Goal: Task Accomplishment & Management: Manage account settings

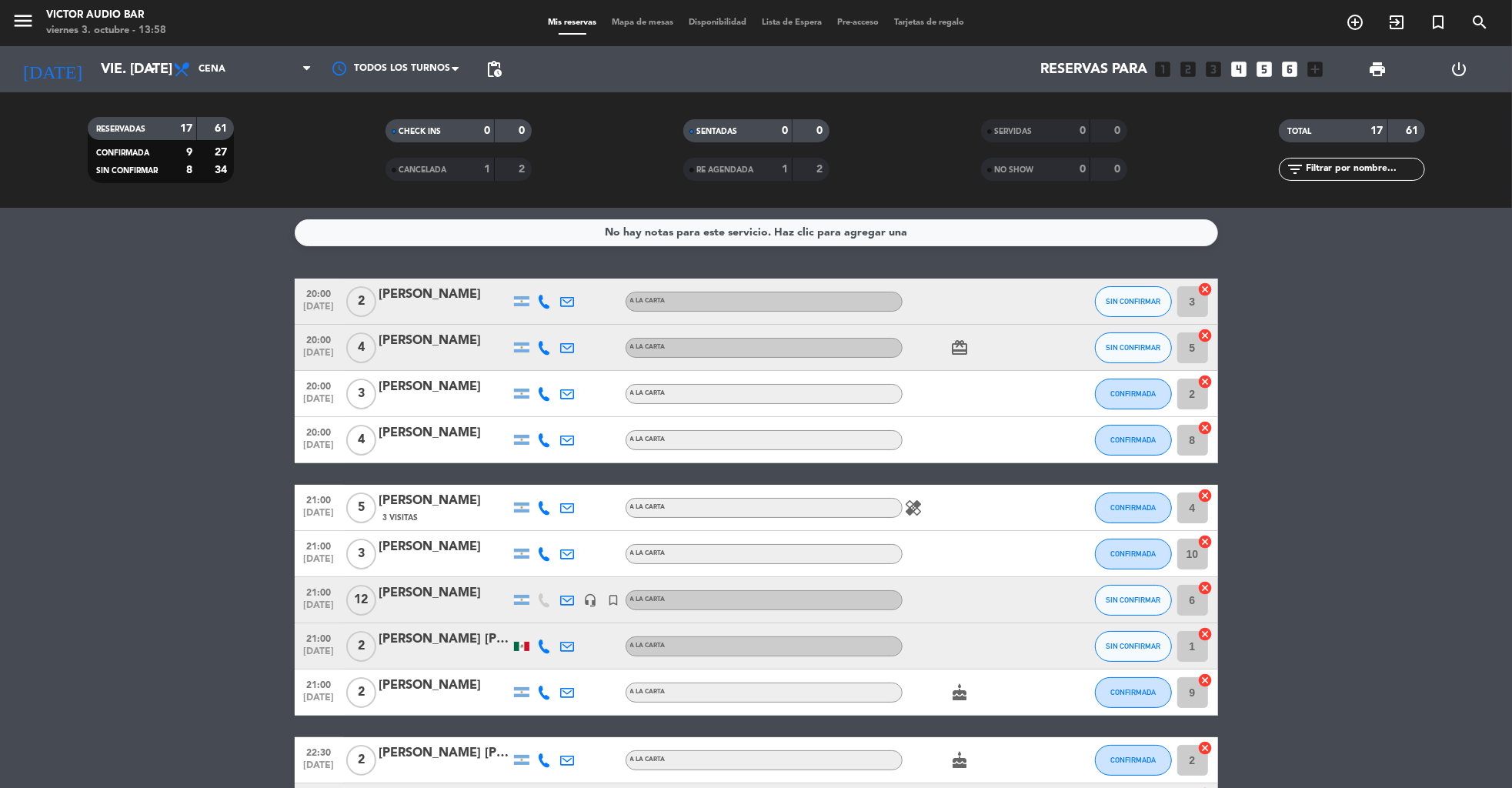
click at [1462, 68] on icon "power_settings_new" at bounding box center [1459, 69] width 18 height 18
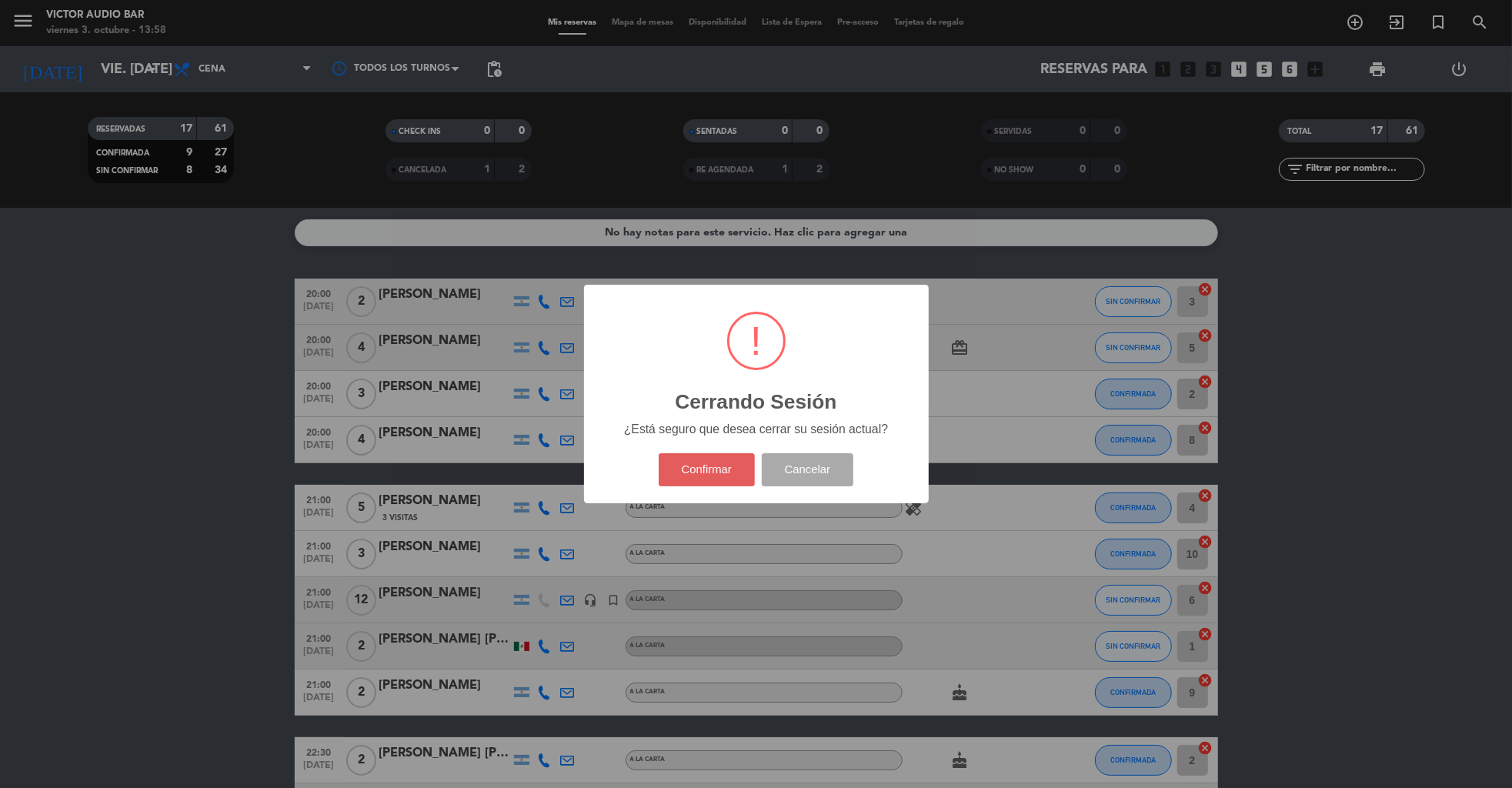
click at [696, 478] on button "Confirmar" at bounding box center [706, 470] width 96 height 33
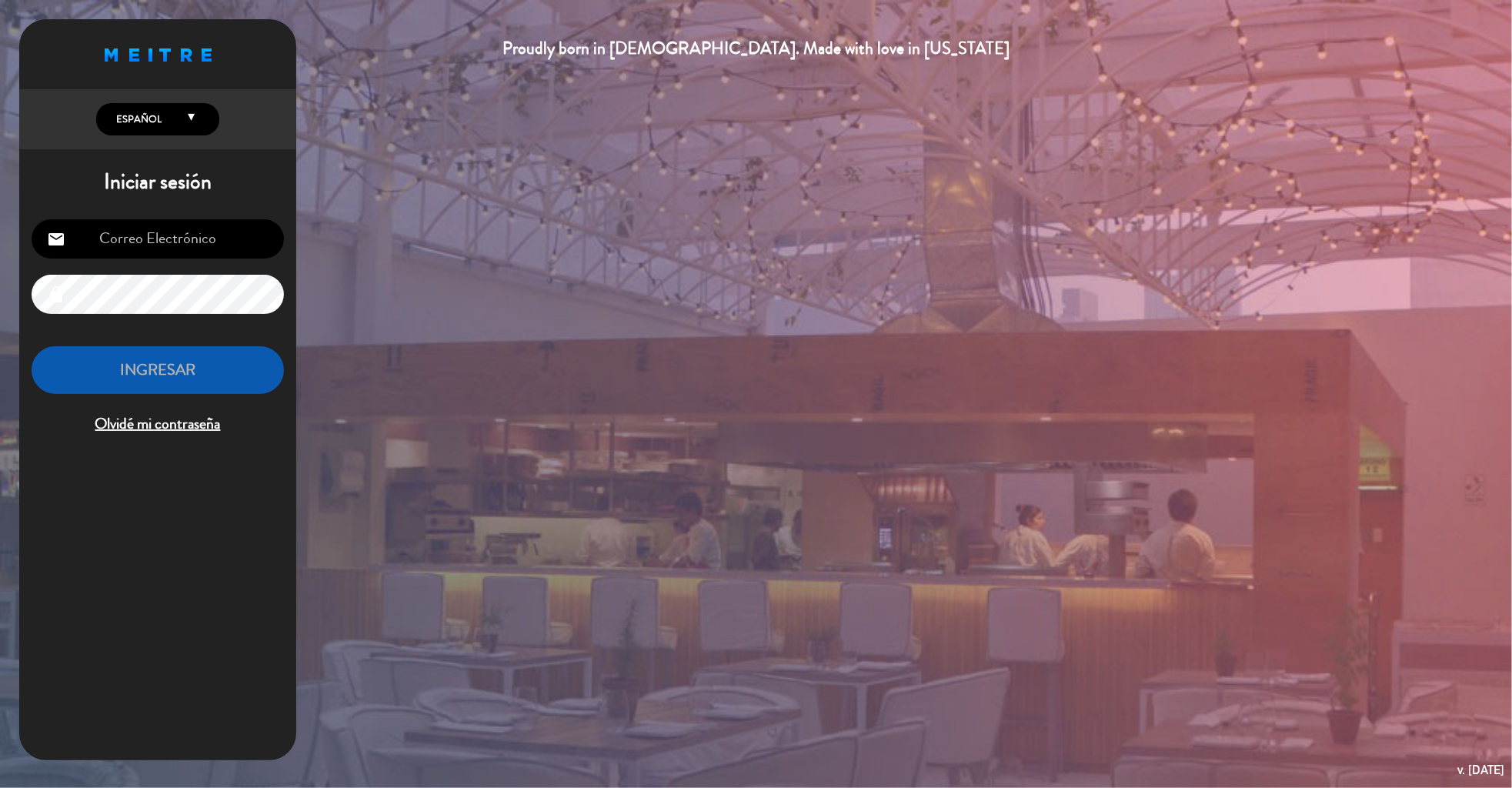
click at [210, 240] on input "email" at bounding box center [158, 239] width 253 height 40
type input "[EMAIL_ADDRESS][DOMAIN_NAME]"
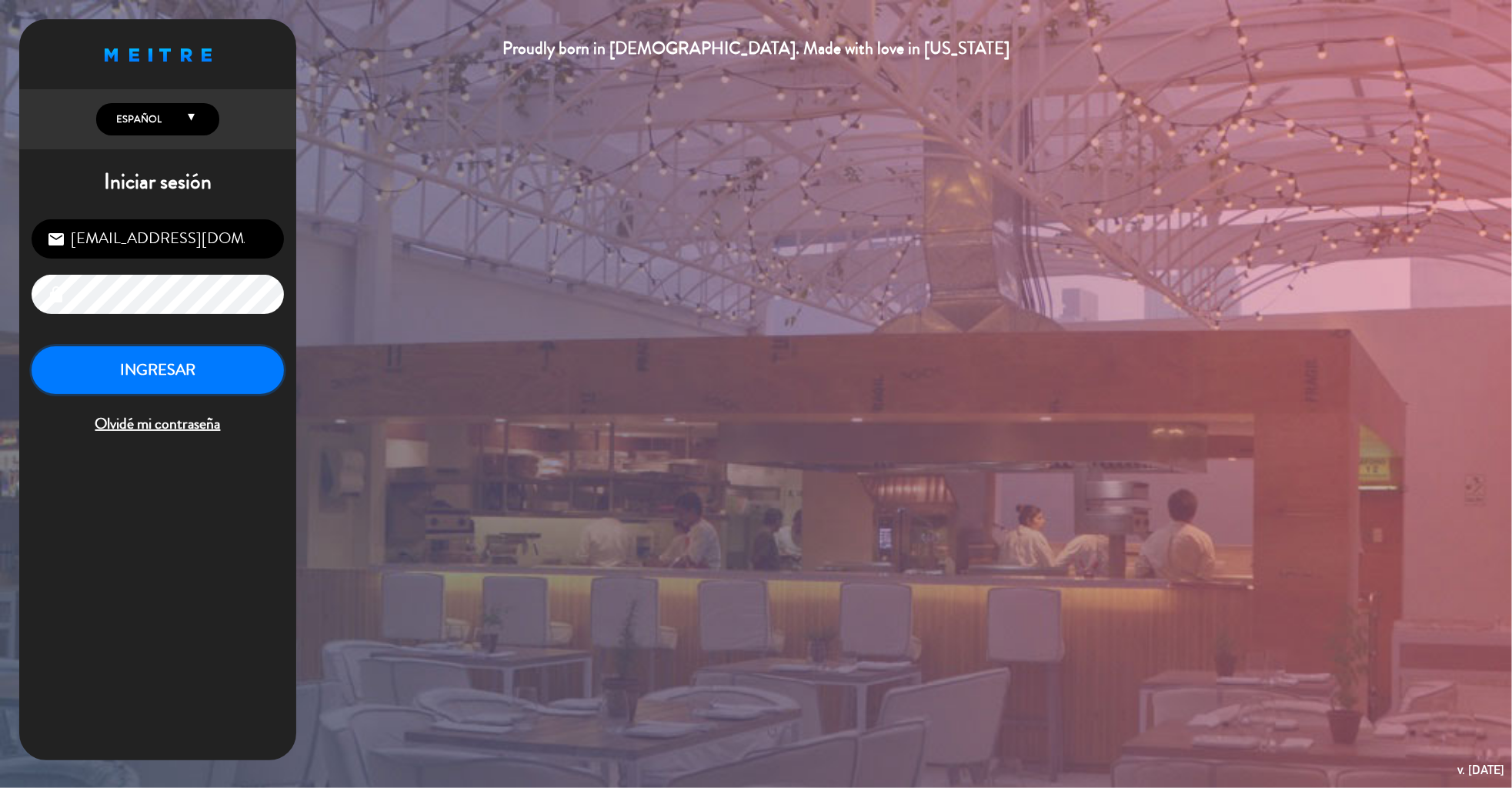
click at [177, 370] on button "INGRESAR" at bounding box center [158, 370] width 253 height 48
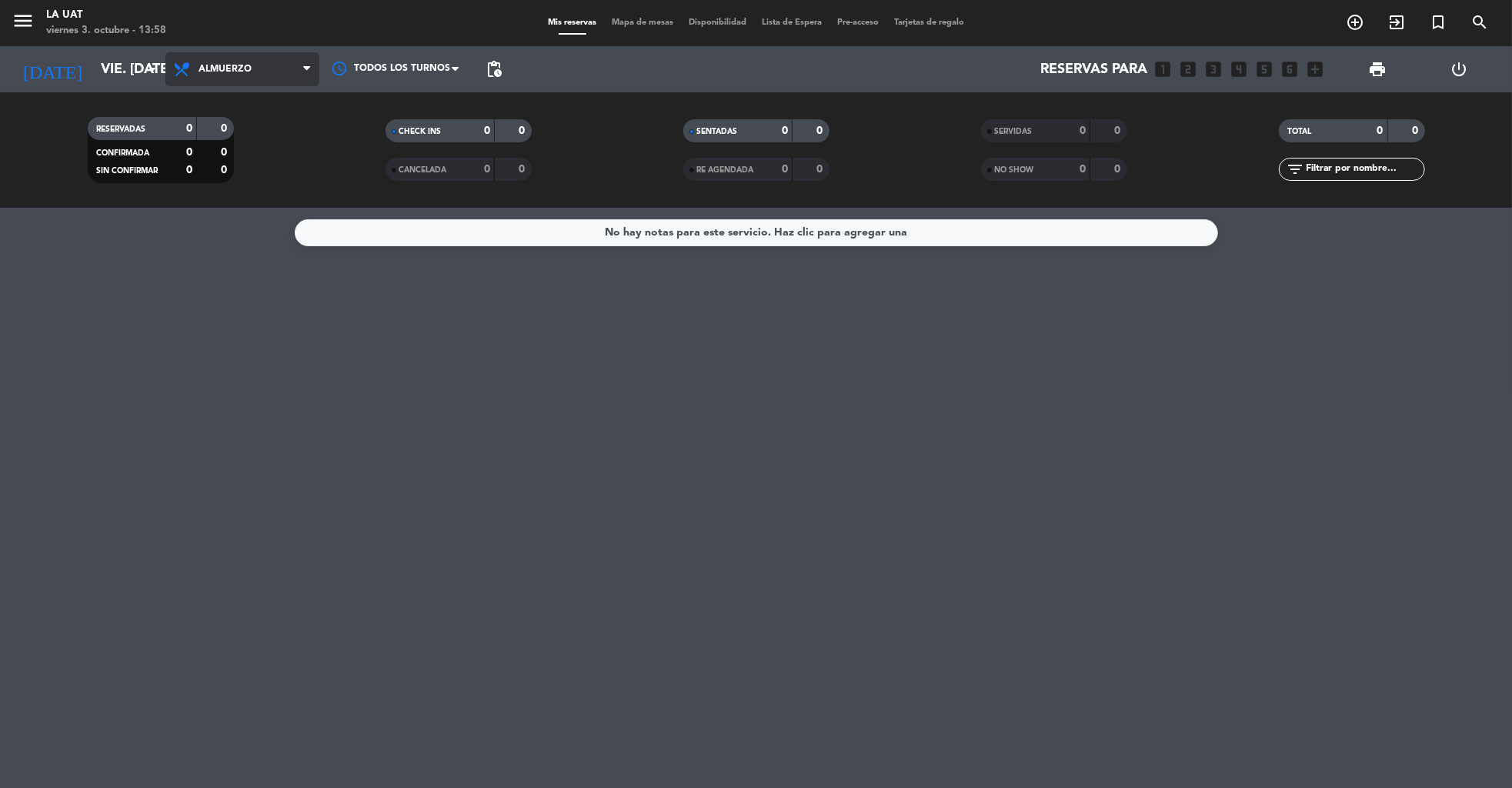
click at [187, 70] on icon at bounding box center [183, 69] width 22 height 18
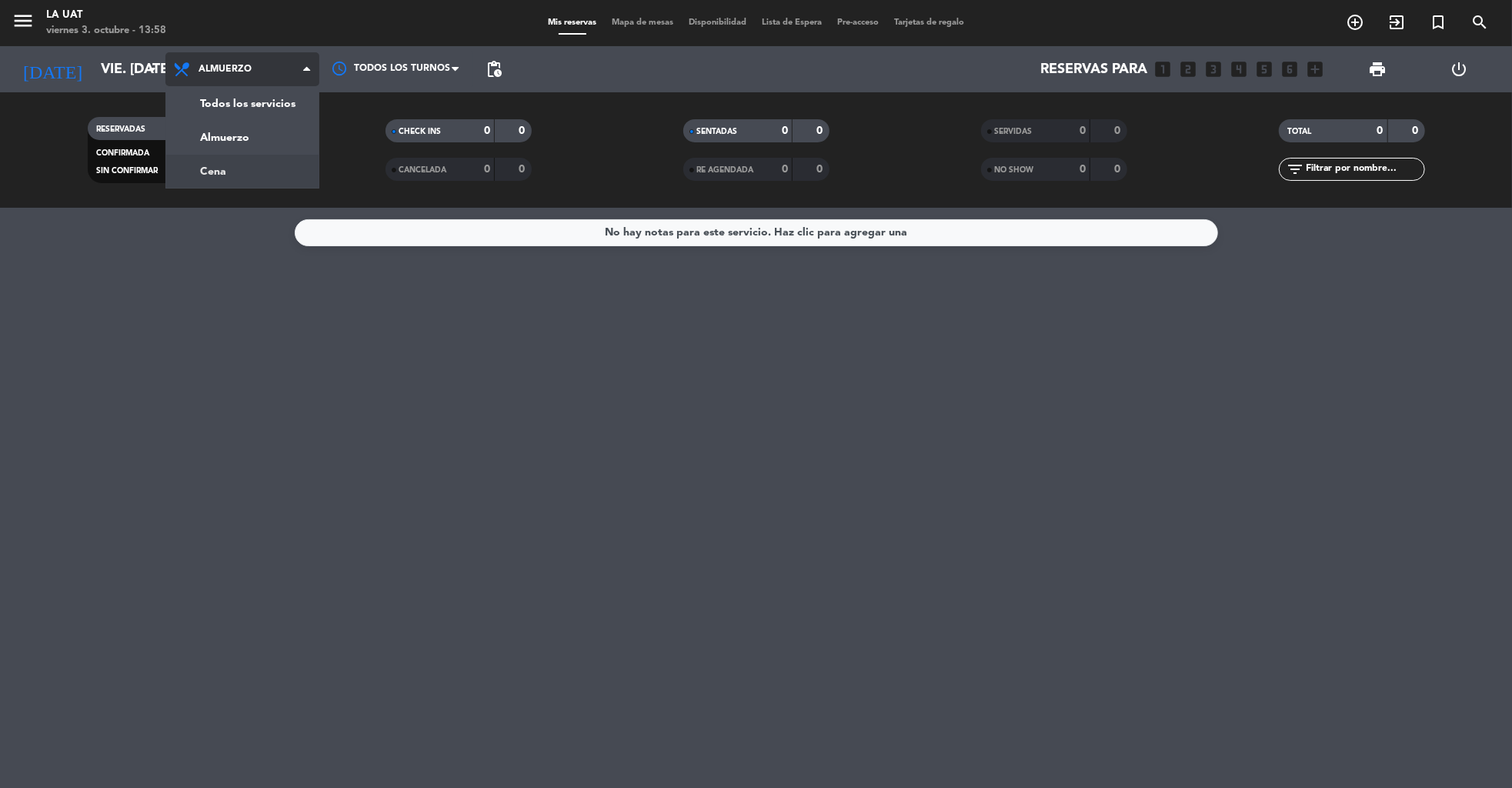
click at [235, 173] on div "menu La [PERSON_NAME] 3. octubre - 13:58 Mis reservas Mapa de mesas Disponibili…" at bounding box center [756, 104] width 1512 height 208
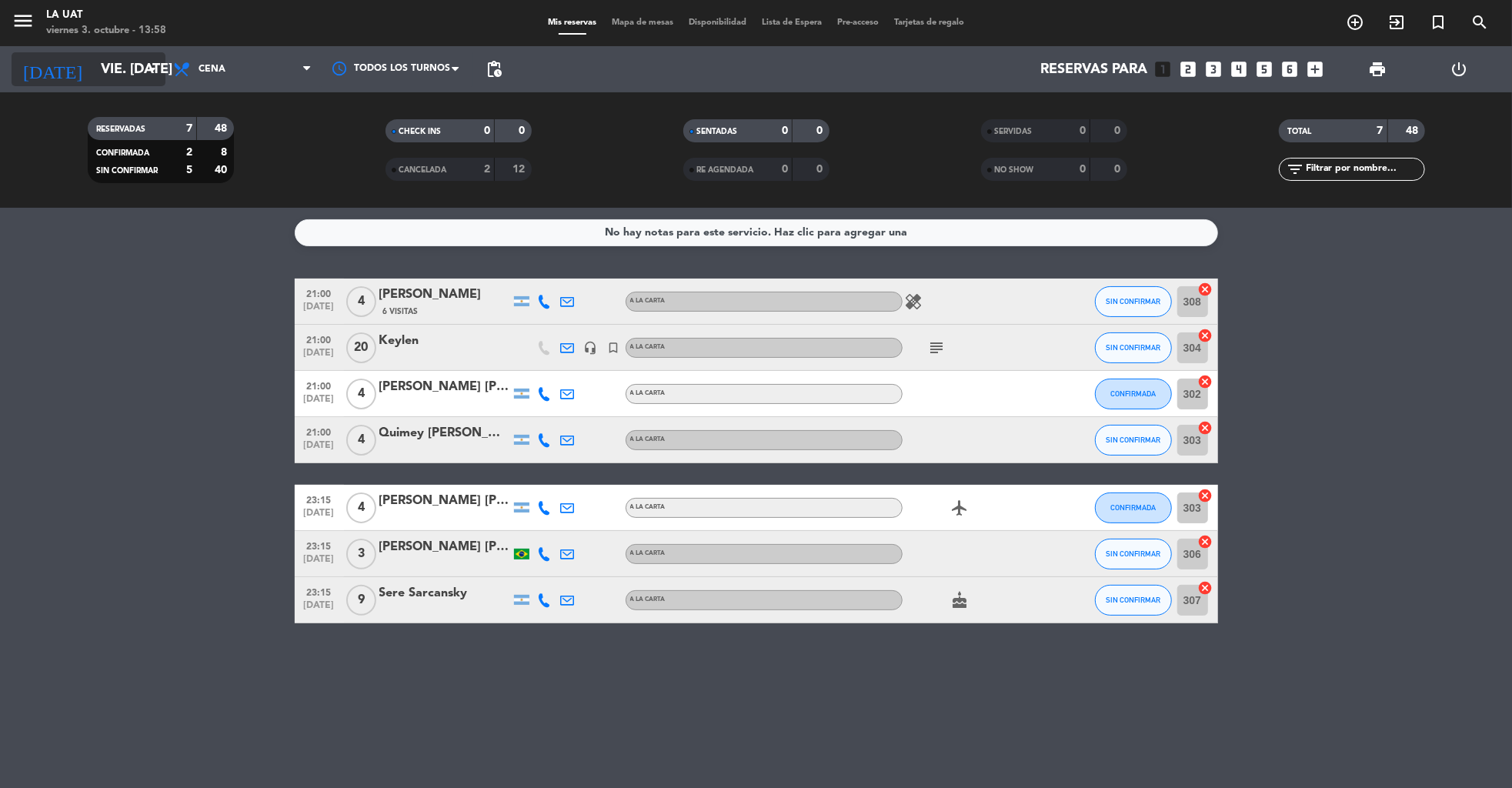
click at [120, 70] on input "vie. [DATE]" at bounding box center [183, 70] width 180 height 32
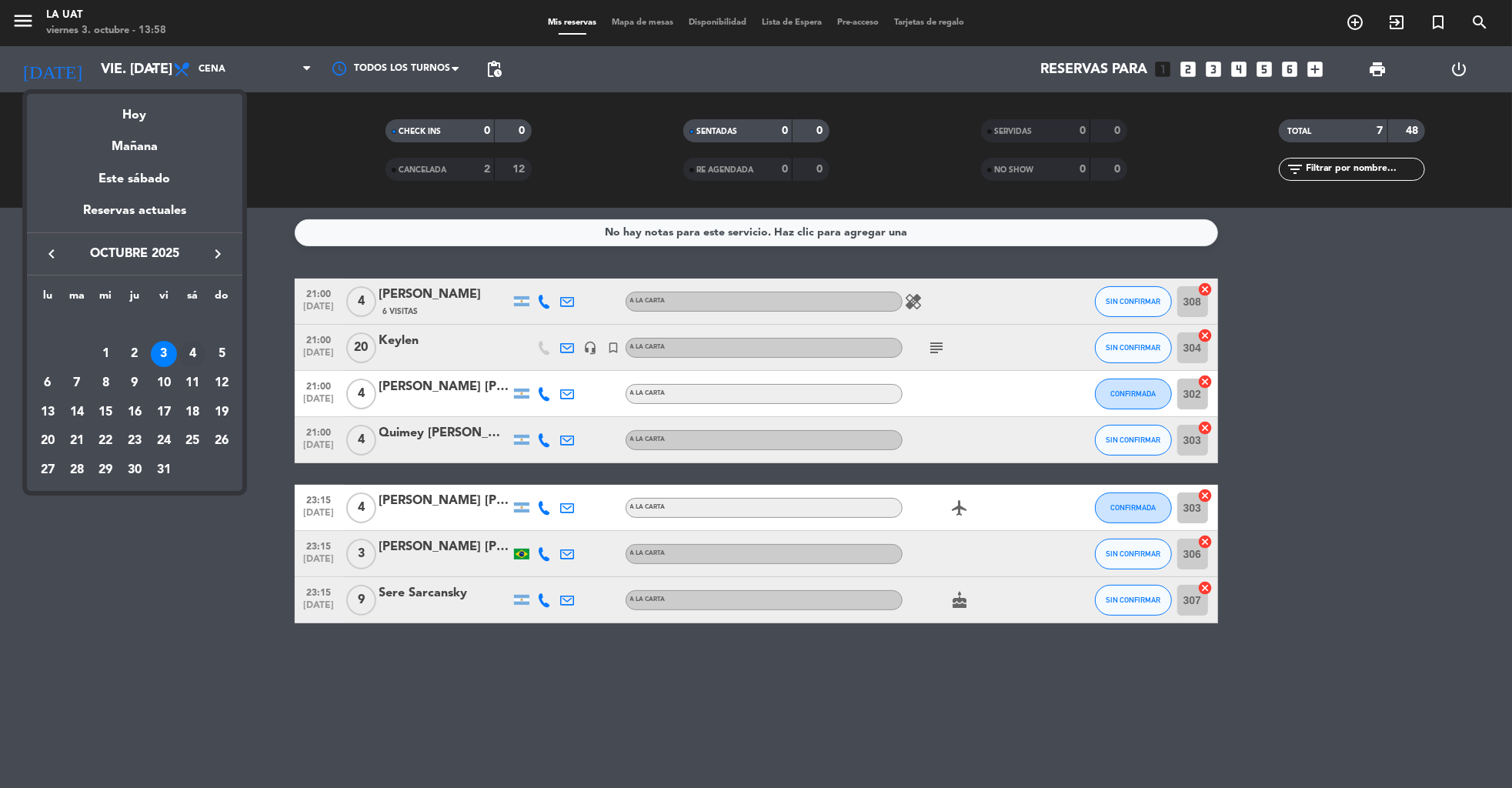
click at [199, 349] on div "4" at bounding box center [193, 354] width 26 height 26
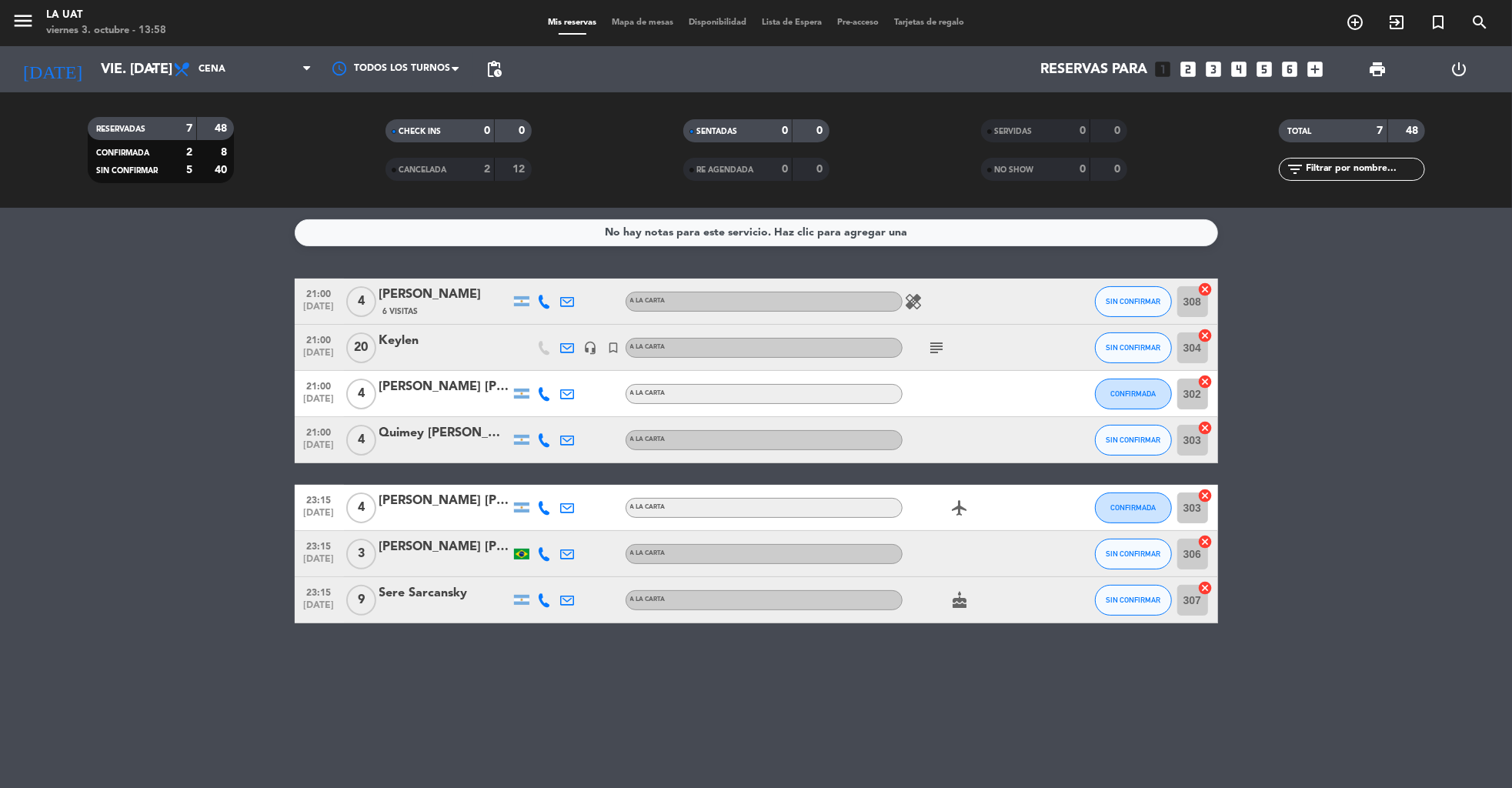
type input "sáb. [DATE]"
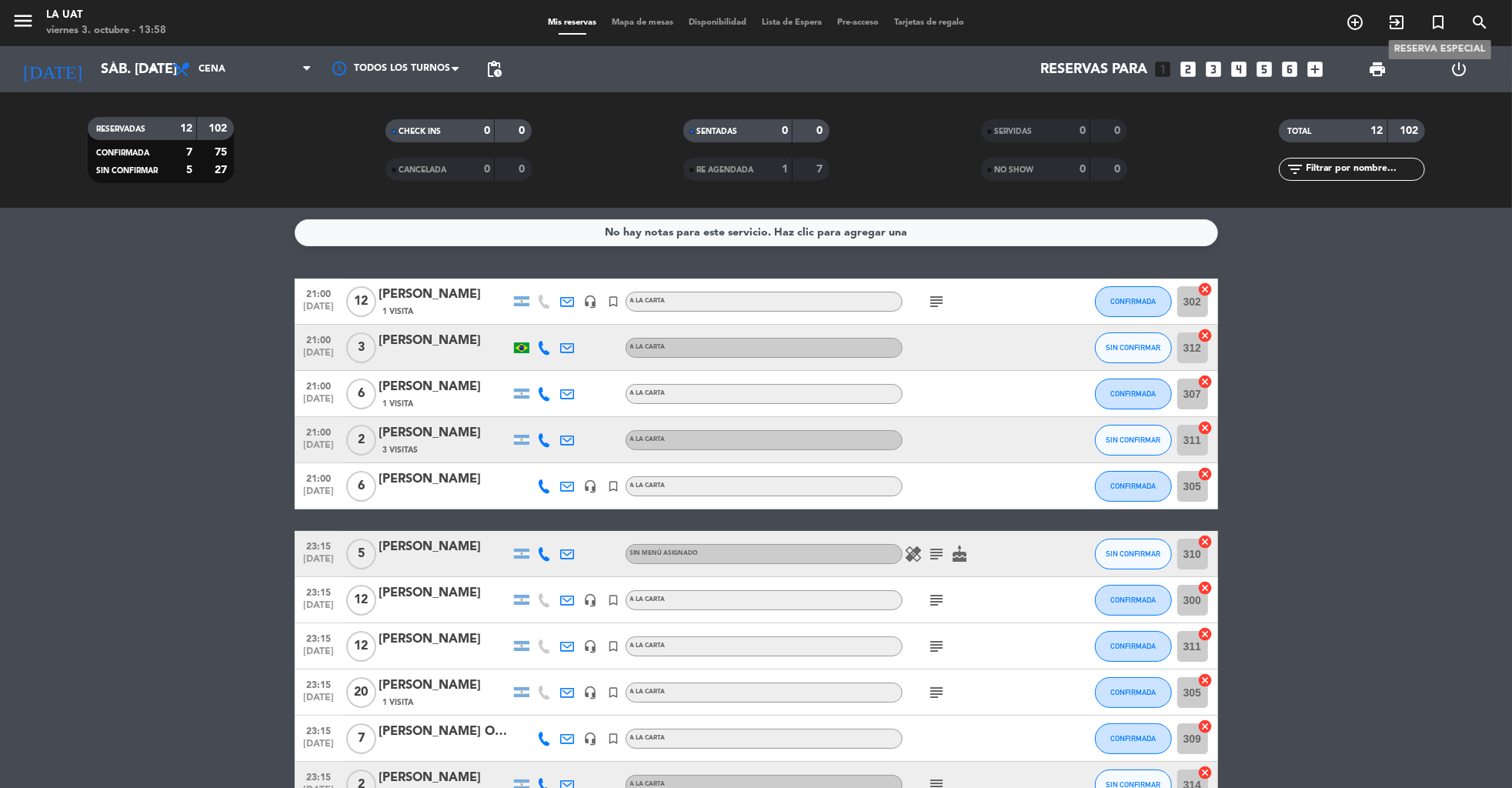
click at [1439, 22] on icon "turned_in_not" at bounding box center [1437, 22] width 18 height 18
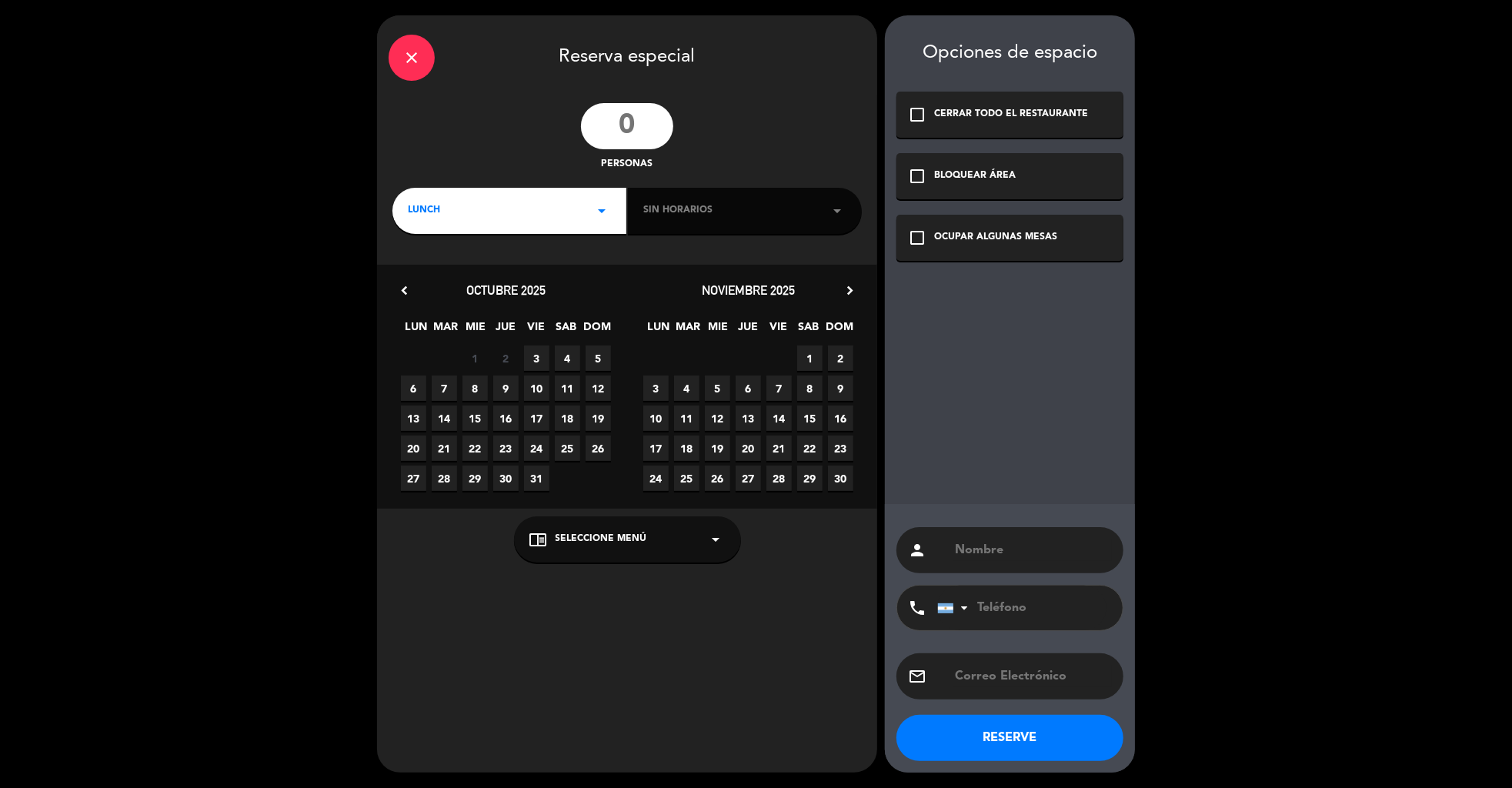
click at [625, 122] on input "number" at bounding box center [627, 126] width 92 height 46
type input "15"
click at [512, 214] on div "LUNCH arrow_drop_down" at bounding box center [510, 210] width 234 height 46
click at [425, 277] on div "Cena" at bounding box center [509, 275] width 203 height 15
click at [747, 209] on div "Sin horarios arrow_drop_down" at bounding box center [745, 210] width 234 height 46
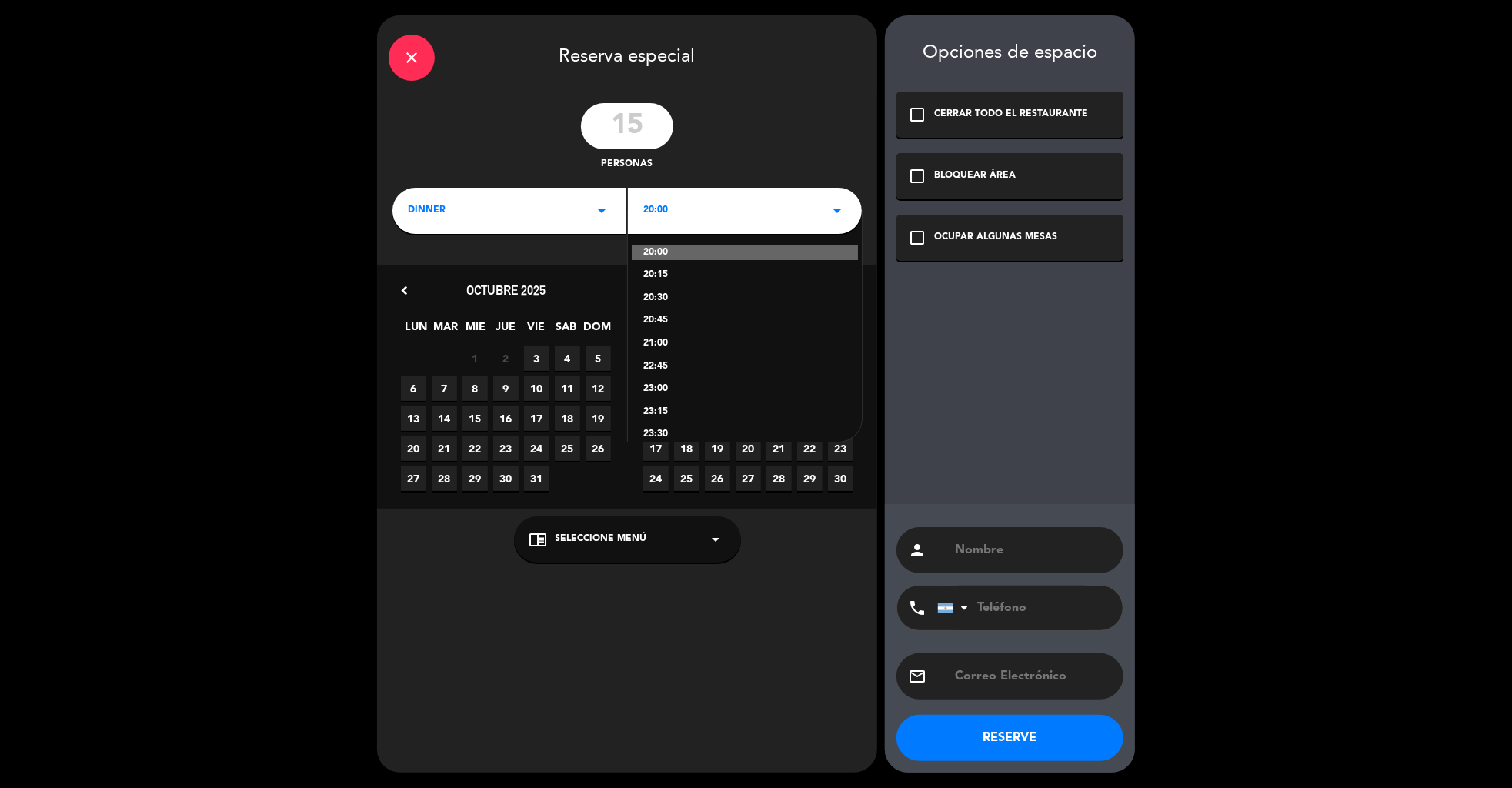
click at [657, 345] on div "21:00" at bounding box center [745, 343] width 203 height 15
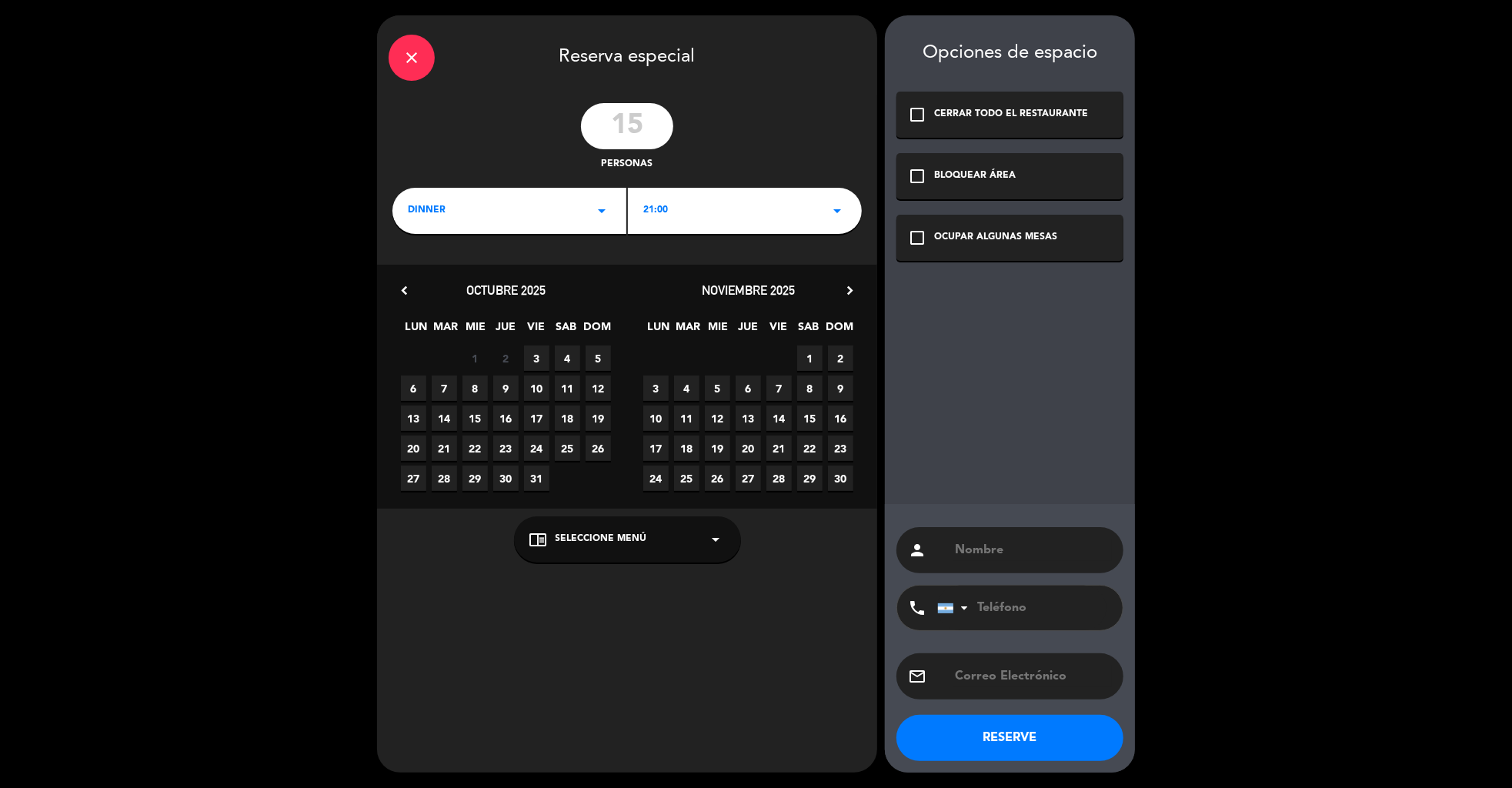
click at [569, 363] on span "4" at bounding box center [567, 357] width 26 height 26
click at [621, 535] on span "Seleccione Menú" at bounding box center [601, 539] width 92 height 15
click at [561, 500] on div "A LA CARTA" at bounding box center [627, 501] width 196 height 15
click at [976, 254] on div "check_box_outline_blank OCUPAR ALGUNAS MESAS" at bounding box center [1009, 238] width 227 height 46
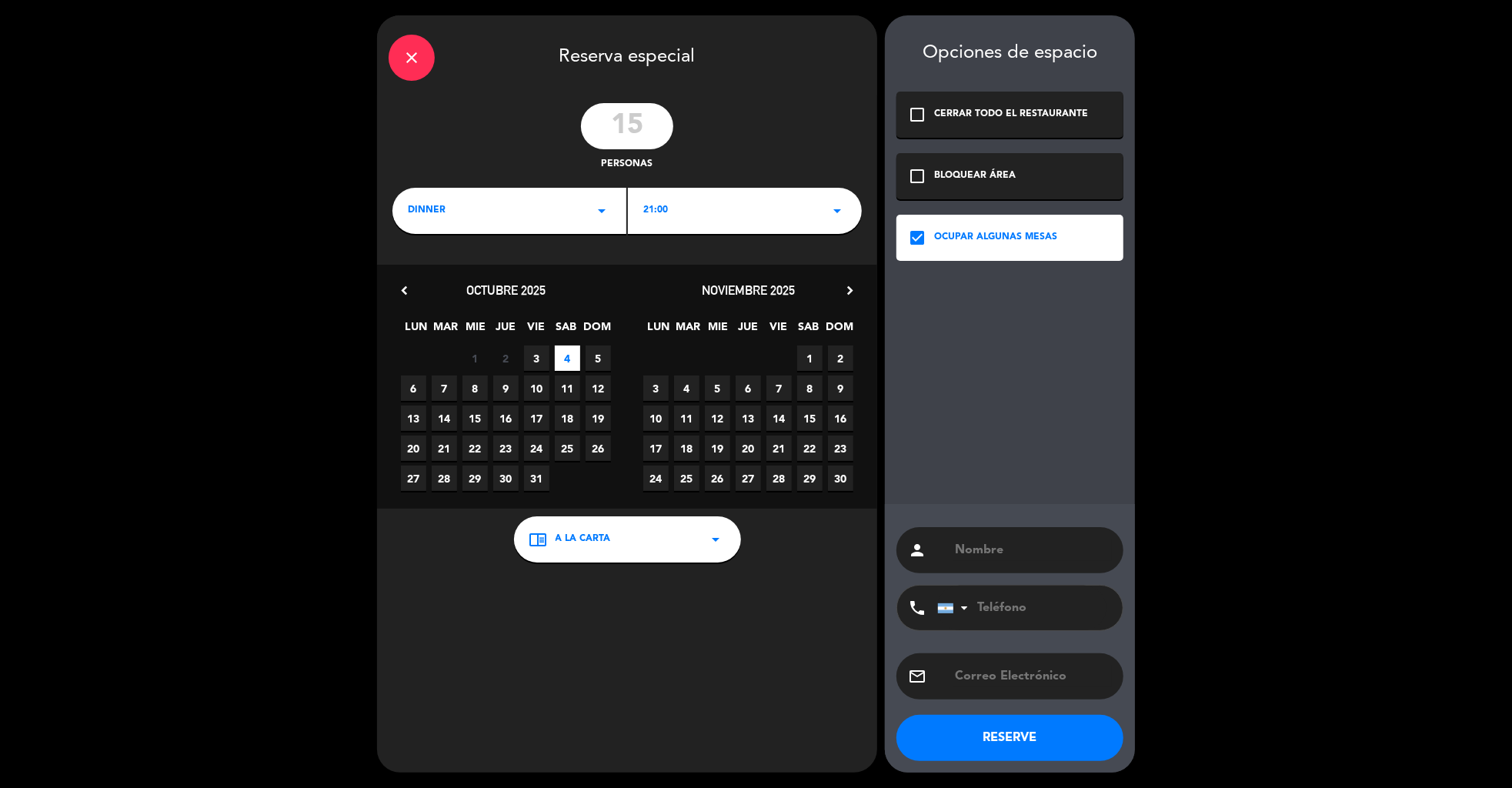
click at [993, 682] on input "text" at bounding box center [1032, 676] width 158 height 21
paste input "[EMAIL_ADDRESS][DOMAIN_NAME]"
type input "[EMAIL_ADDRESS][DOMAIN_NAME]"
click at [997, 557] on input "text" at bounding box center [1032, 550] width 158 height 21
paste input "[PERSON_NAME]"
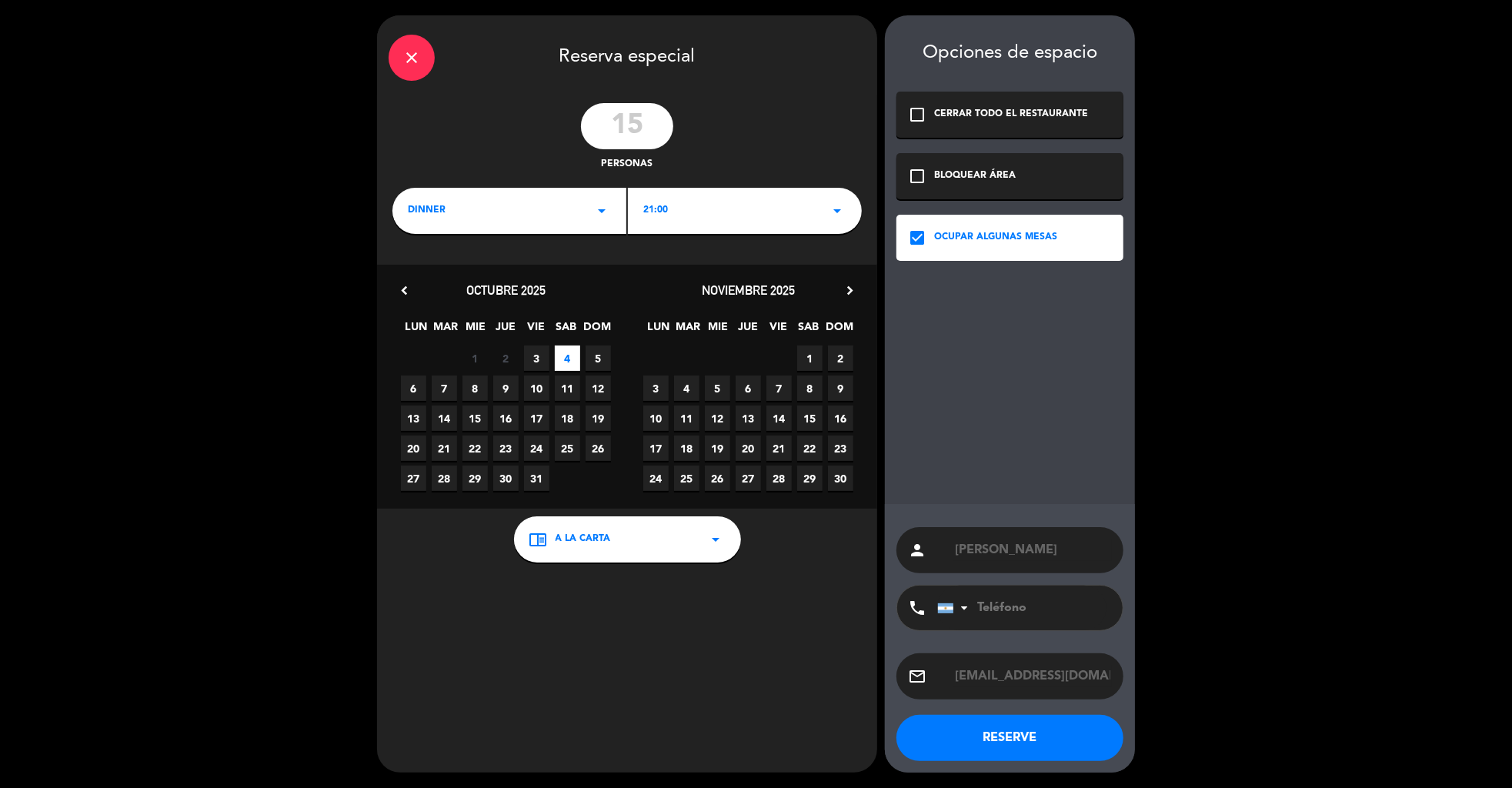
type input "[PERSON_NAME]"
click at [976, 740] on button "RESERVE" at bounding box center [1009, 738] width 227 height 46
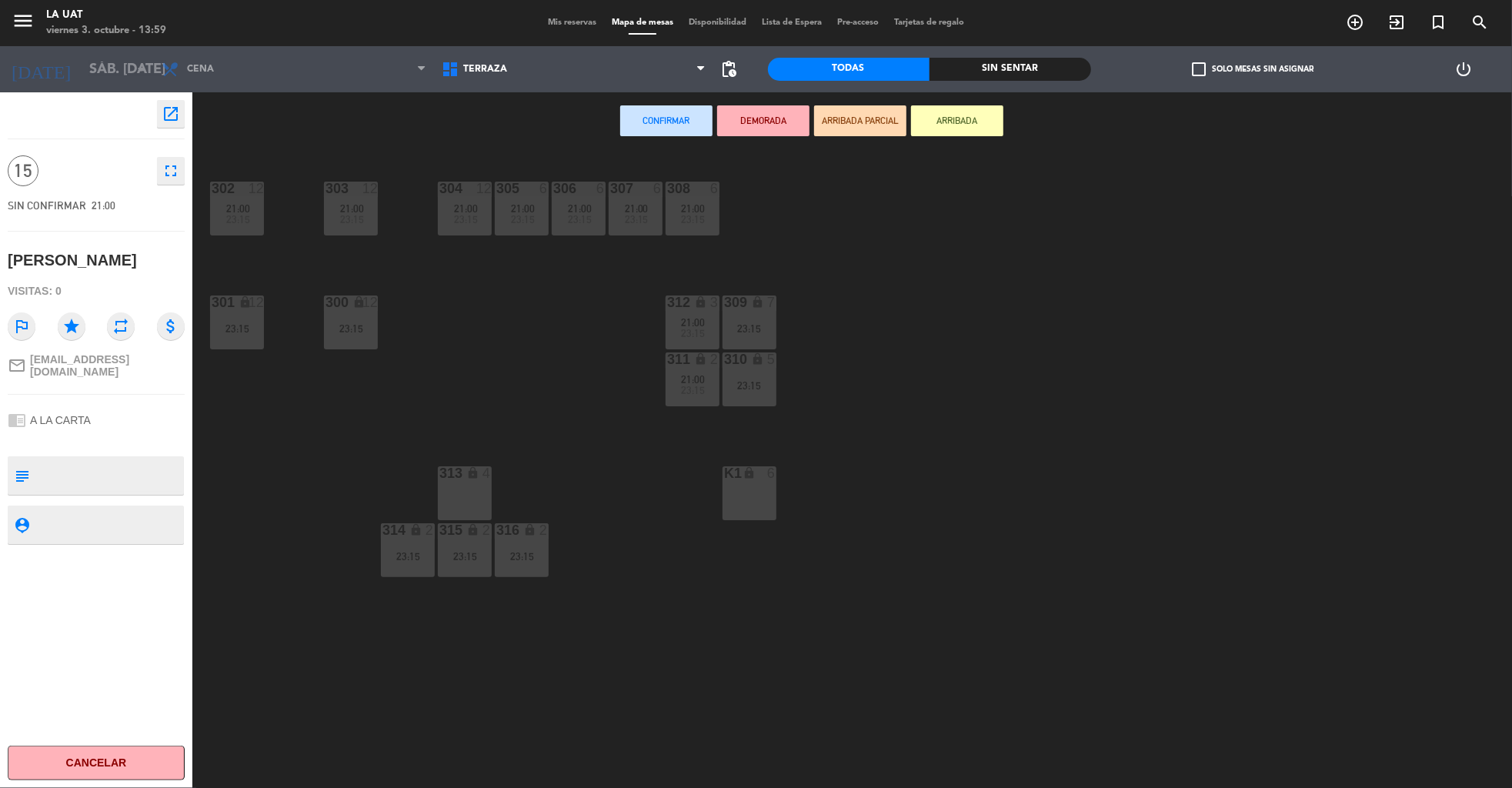
click at [95, 468] on textarea at bounding box center [108, 475] width 147 height 33
type textarea "deja 75k [PERSON_NAME] - a [PERSON_NAME]"
click at [150, 412] on div "chrome_reader_mode A LA CARTA" at bounding box center [96, 420] width 177 height 29
click at [466, 500] on div "313 lock 4" at bounding box center [464, 493] width 54 height 54
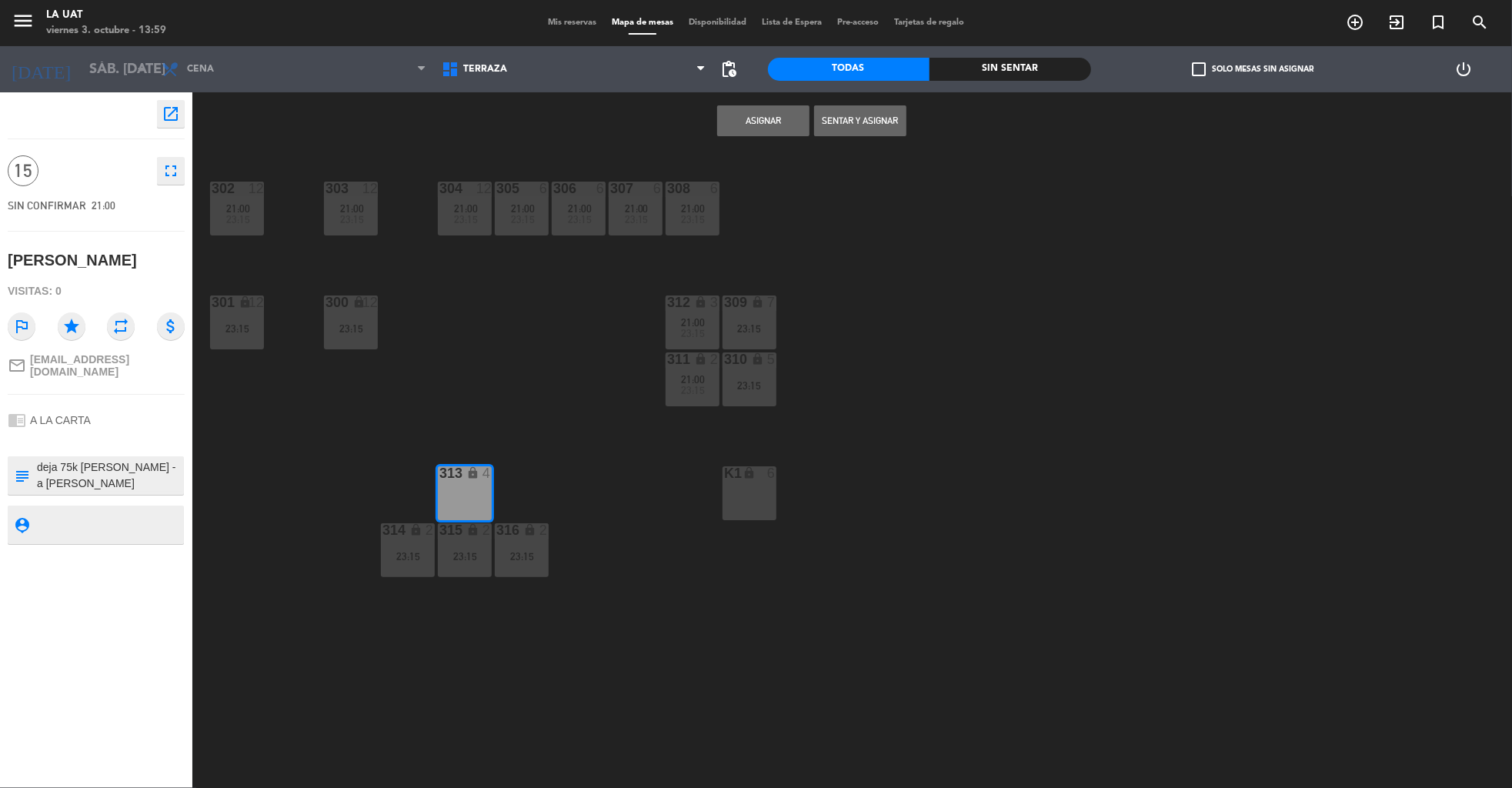
click at [752, 125] on button "Asignar" at bounding box center [763, 121] width 92 height 31
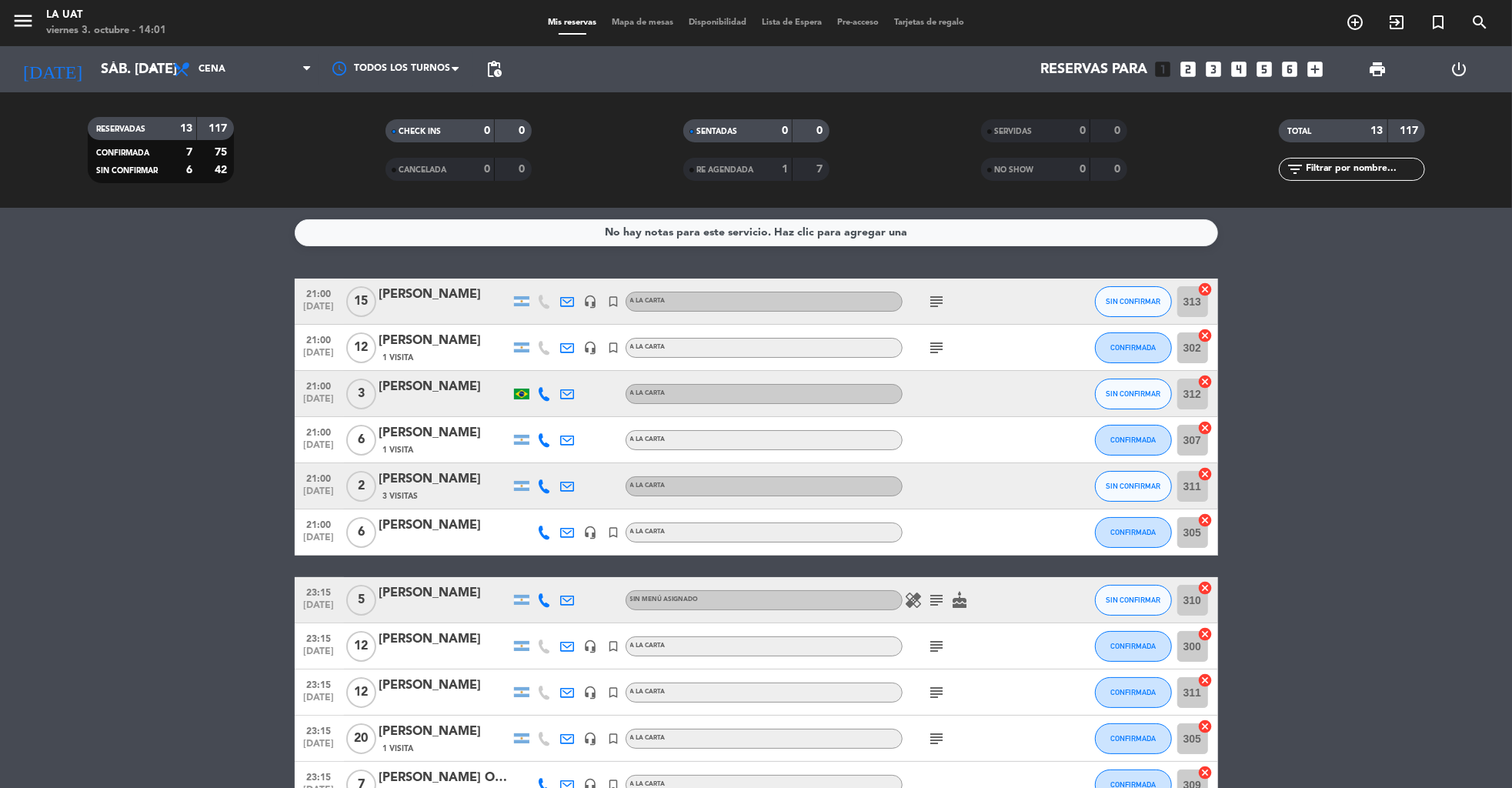
click at [1459, 72] on icon "power_settings_new" at bounding box center [1459, 69] width 18 height 18
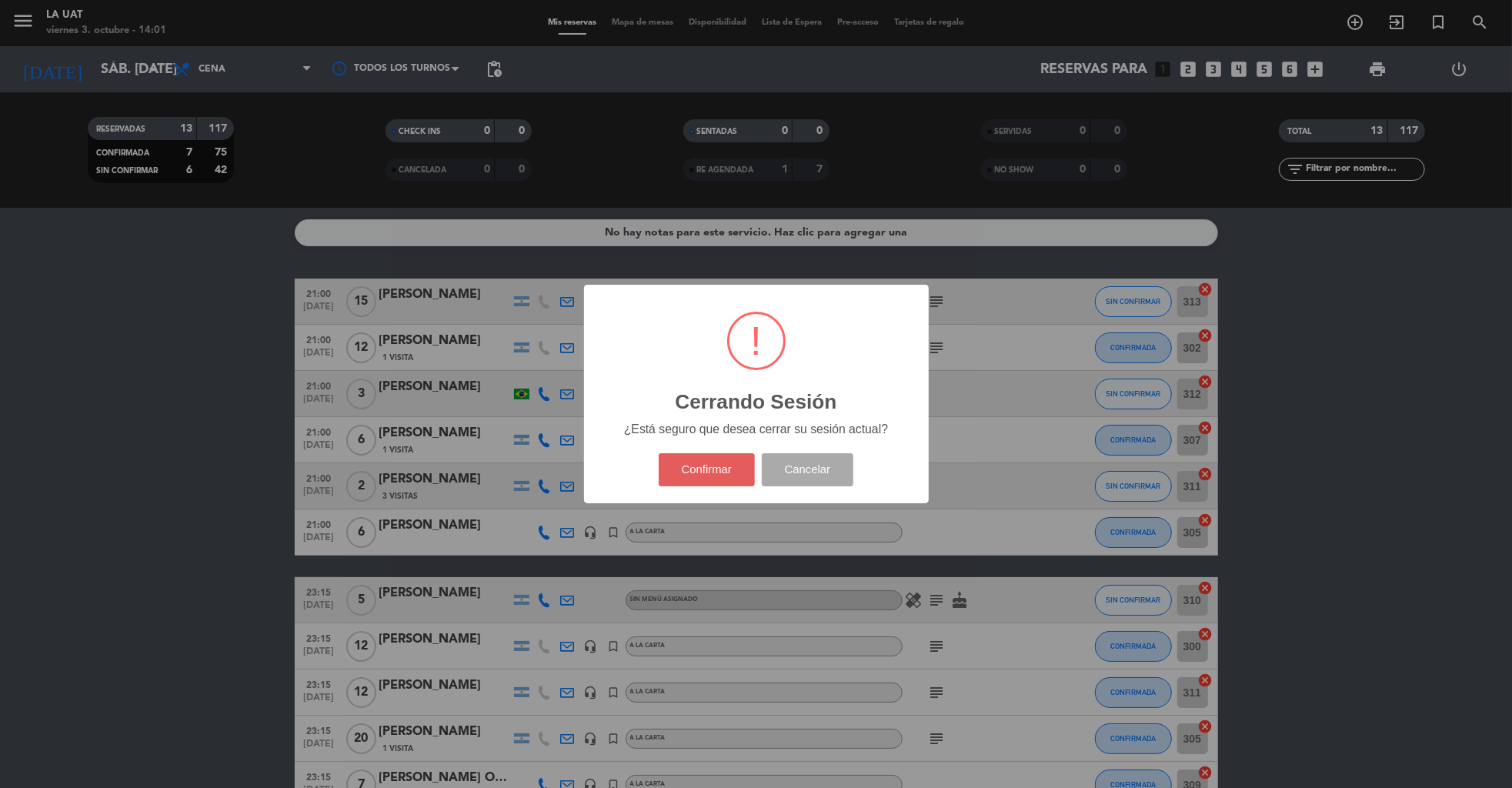
click at [709, 475] on button "Confirmar" at bounding box center [706, 470] width 96 height 33
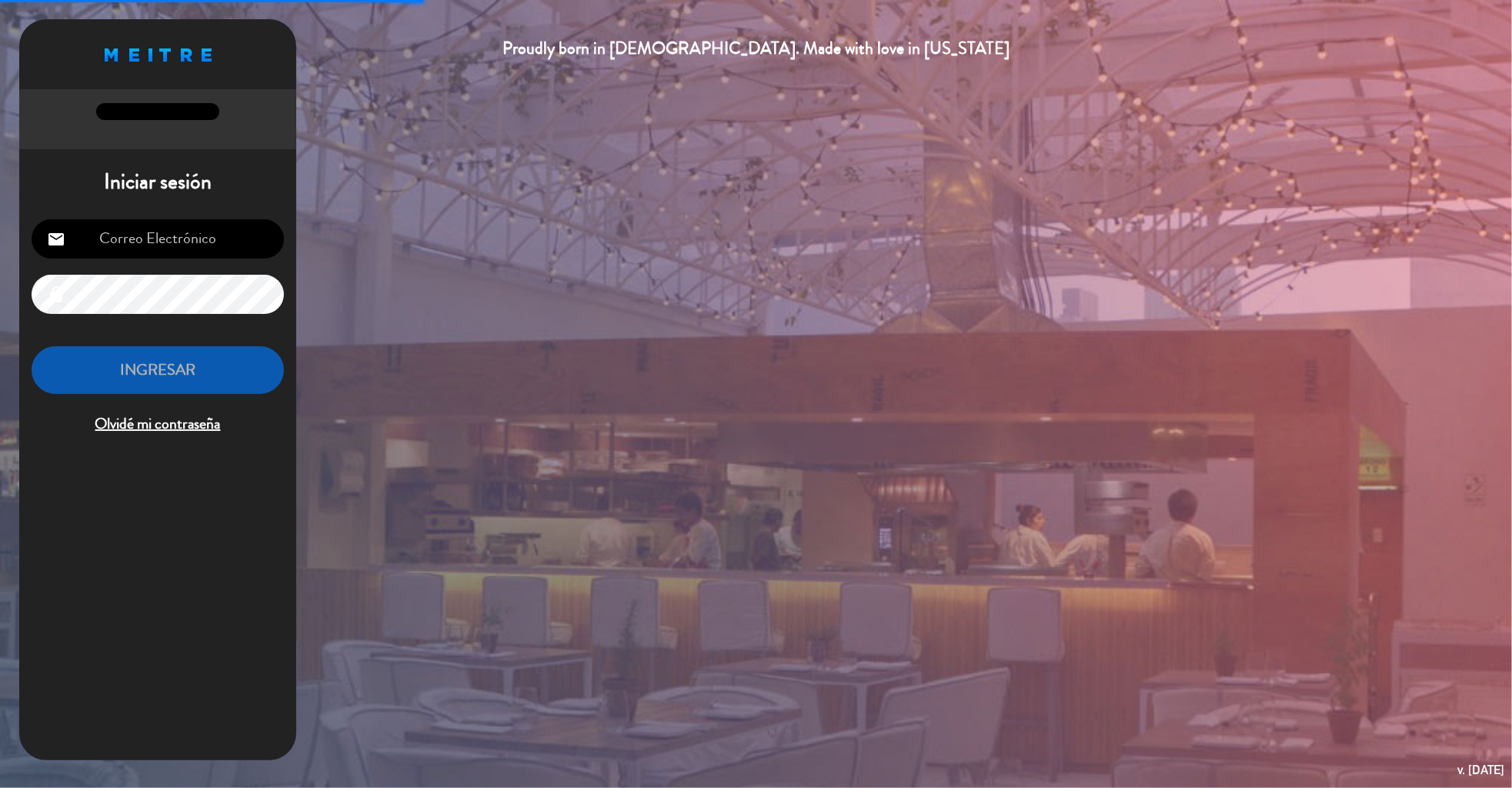
click at [132, 228] on input "email" at bounding box center [158, 239] width 253 height 40
type input "[EMAIL_ADDRESS][DOMAIN_NAME]"
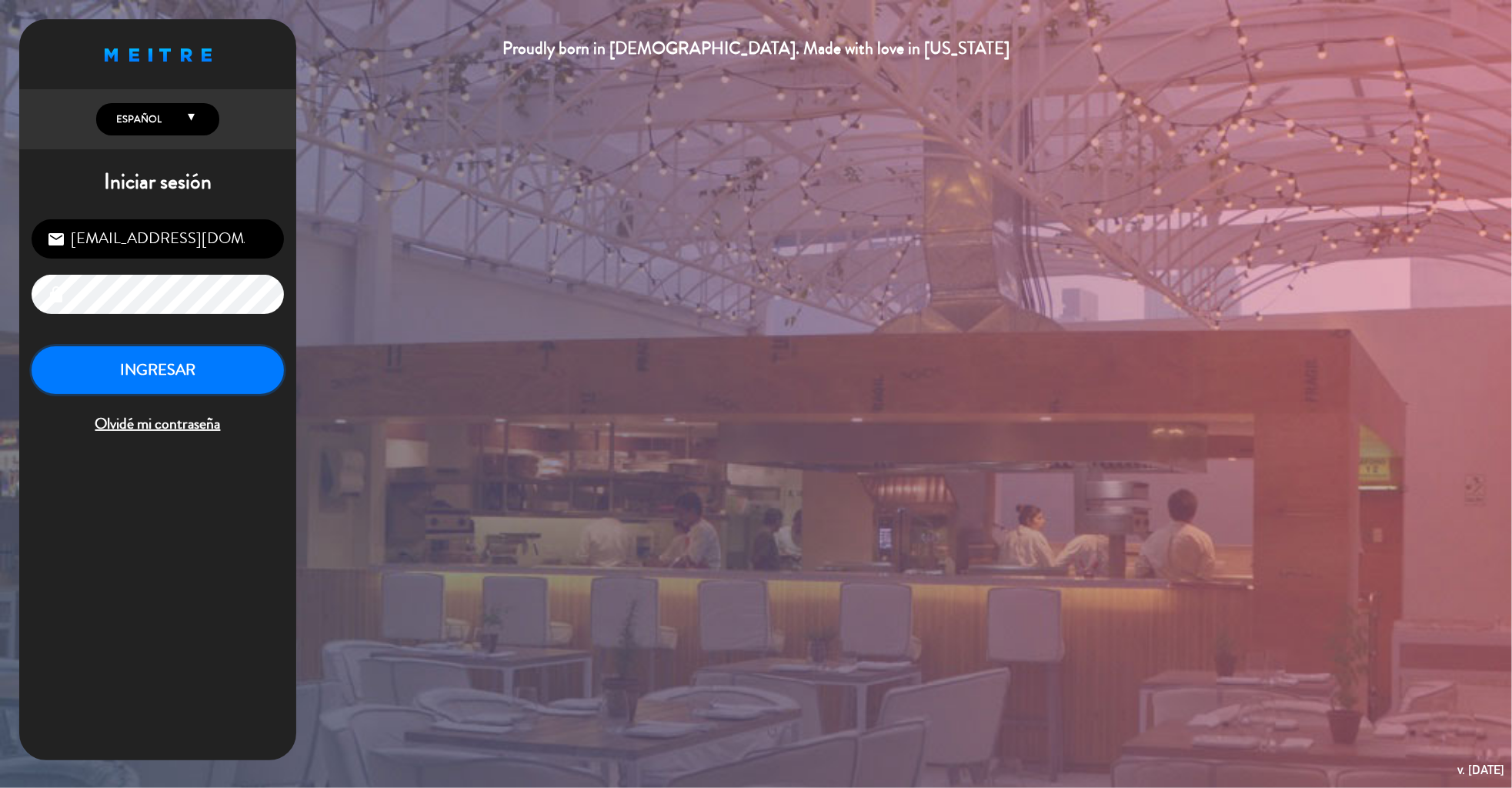
click at [202, 382] on button "INGRESAR" at bounding box center [158, 370] width 253 height 48
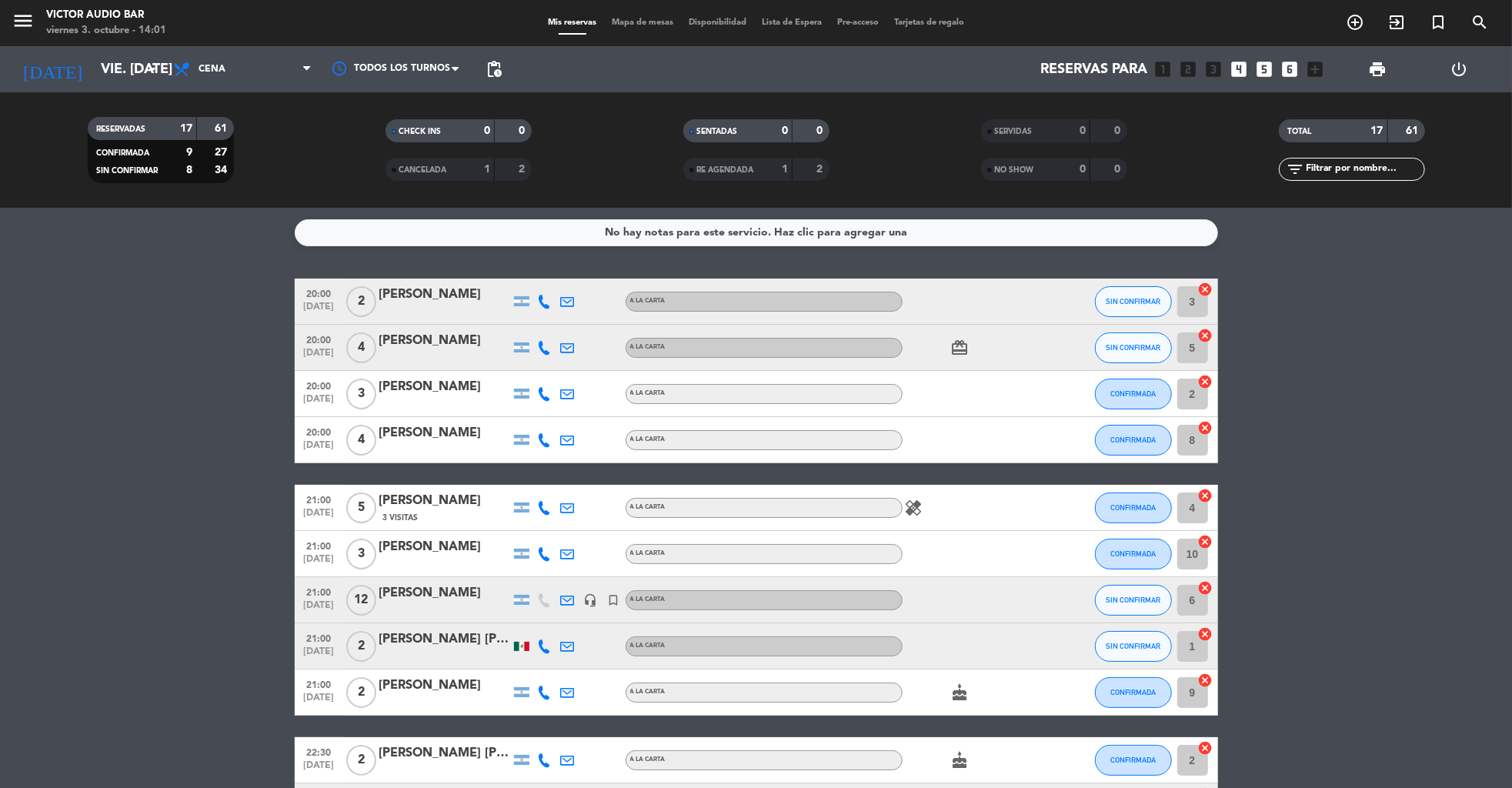
click at [628, 27] on span "Mapa de mesas" at bounding box center [642, 23] width 77 height 9
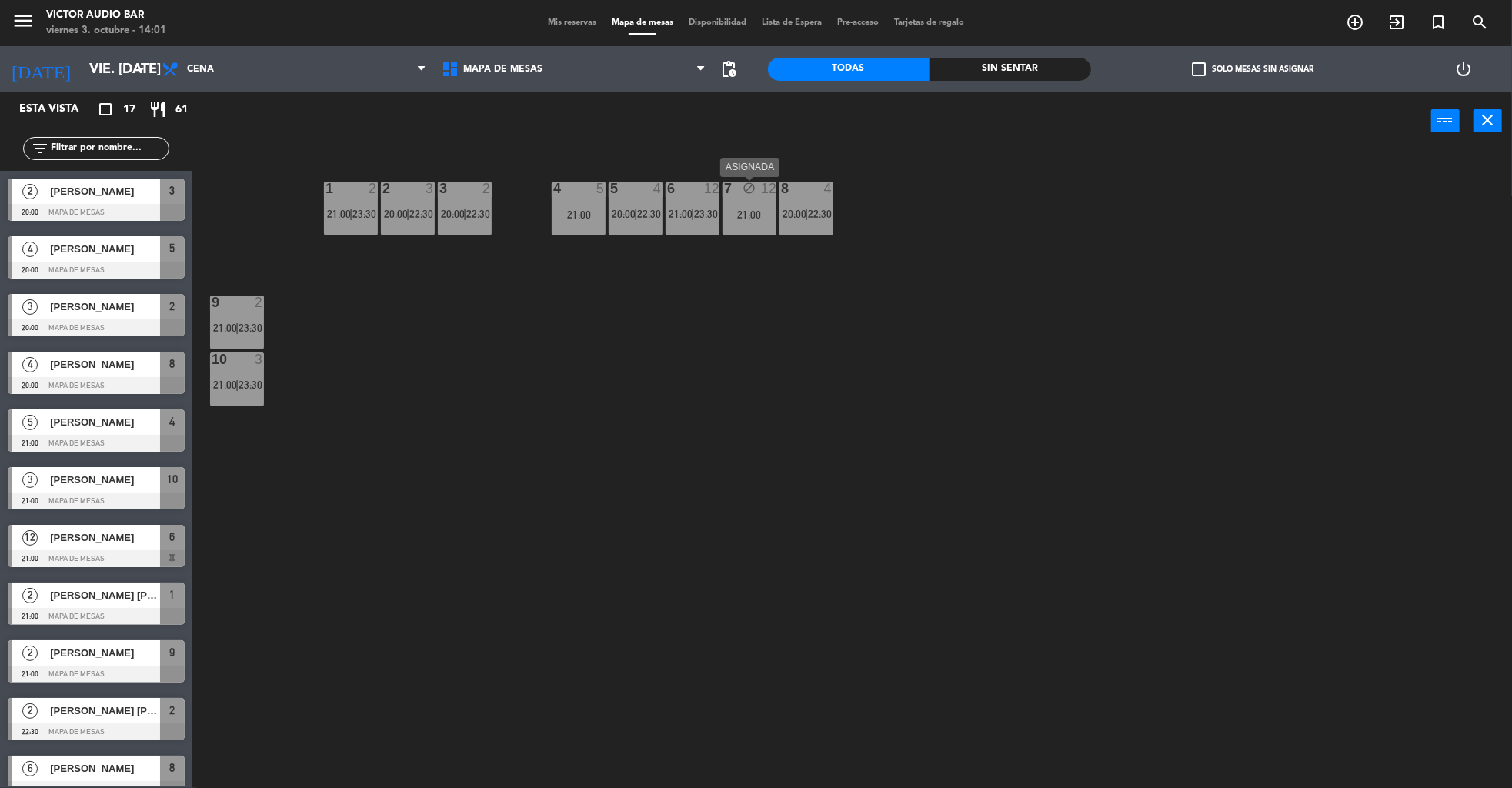
click at [743, 217] on div "21:00" at bounding box center [749, 215] width 54 height 11
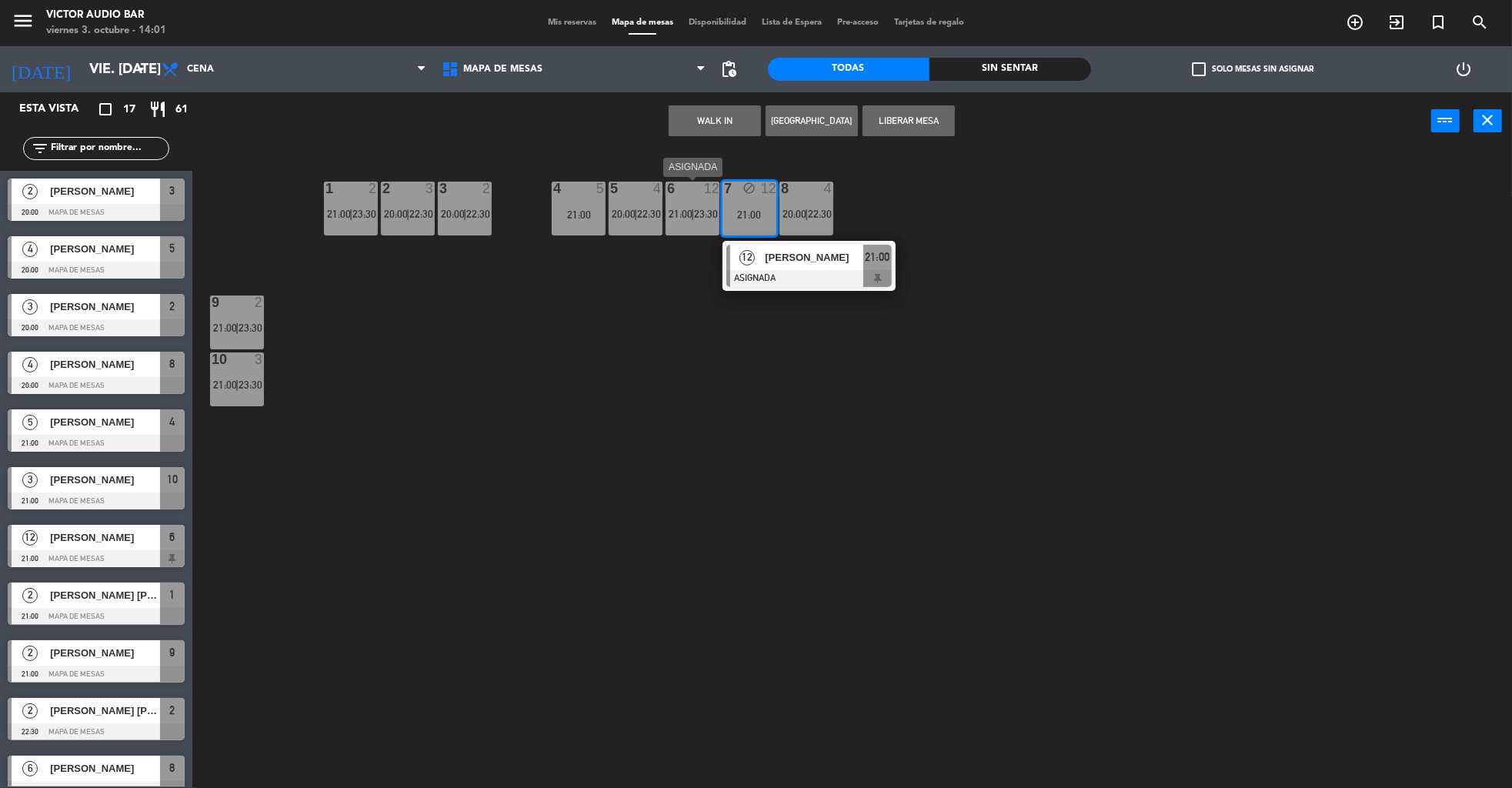
click at [700, 218] on span "23:30" at bounding box center [705, 214] width 24 height 12
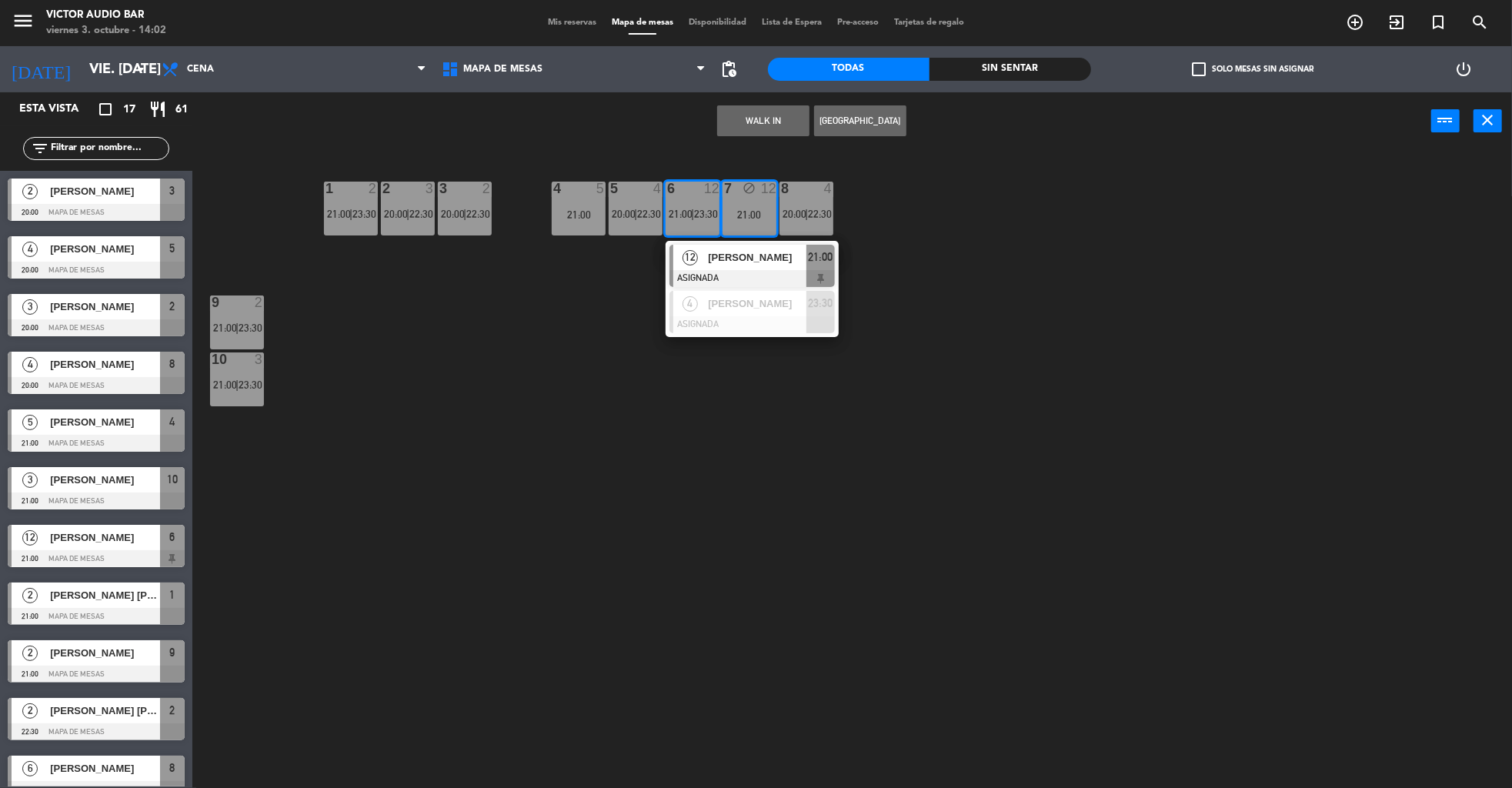
click at [573, 504] on div "1 2 21:00 | 23:30 2 3 20:00 | 22:30 3 2 20:00 | 22:30 4 5 21:00 5 4 20:00 | 22:…" at bounding box center [860, 474] width 1304 height 638
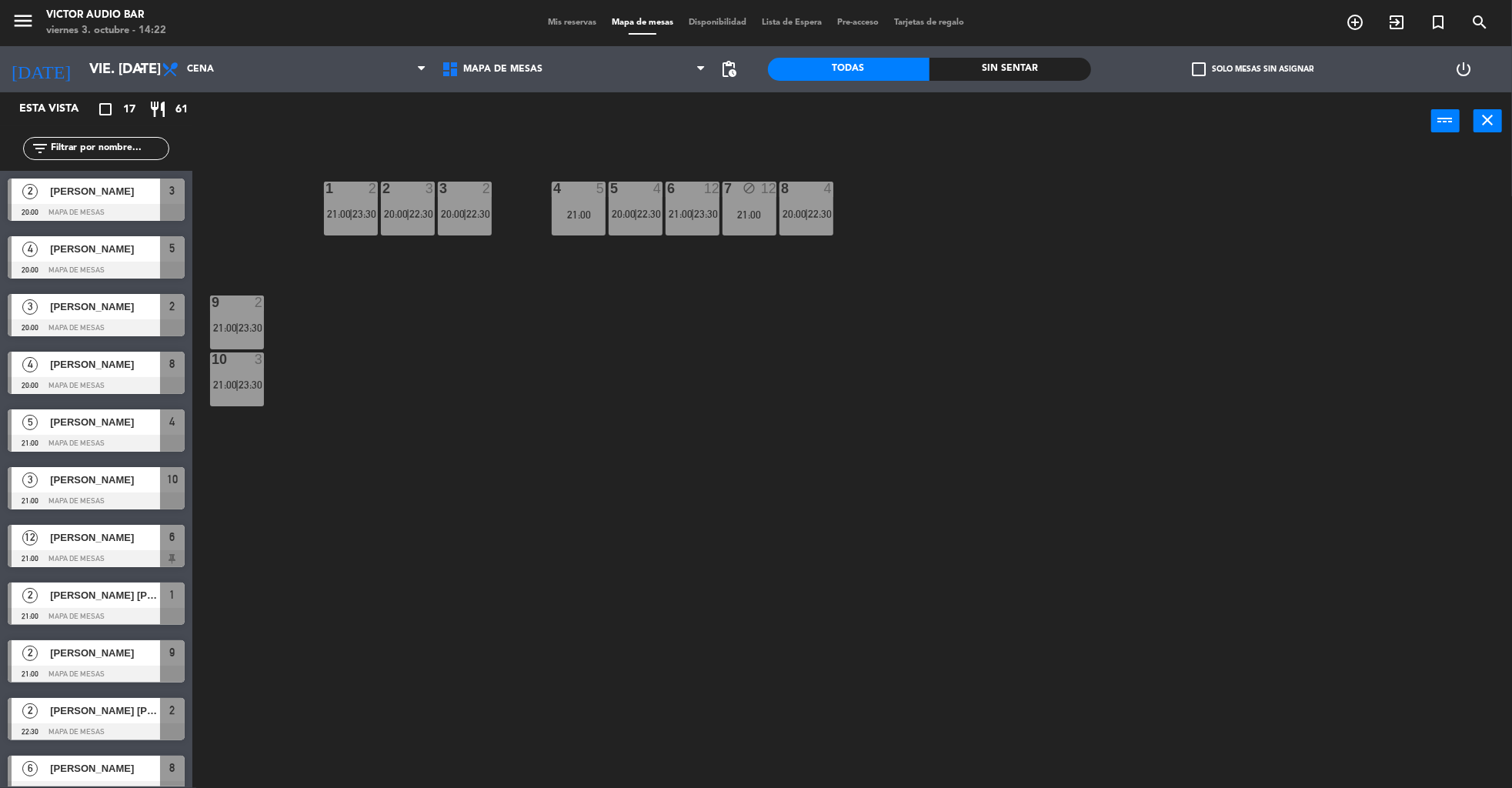
click at [559, 21] on span "Mis reservas" at bounding box center [572, 23] width 64 height 9
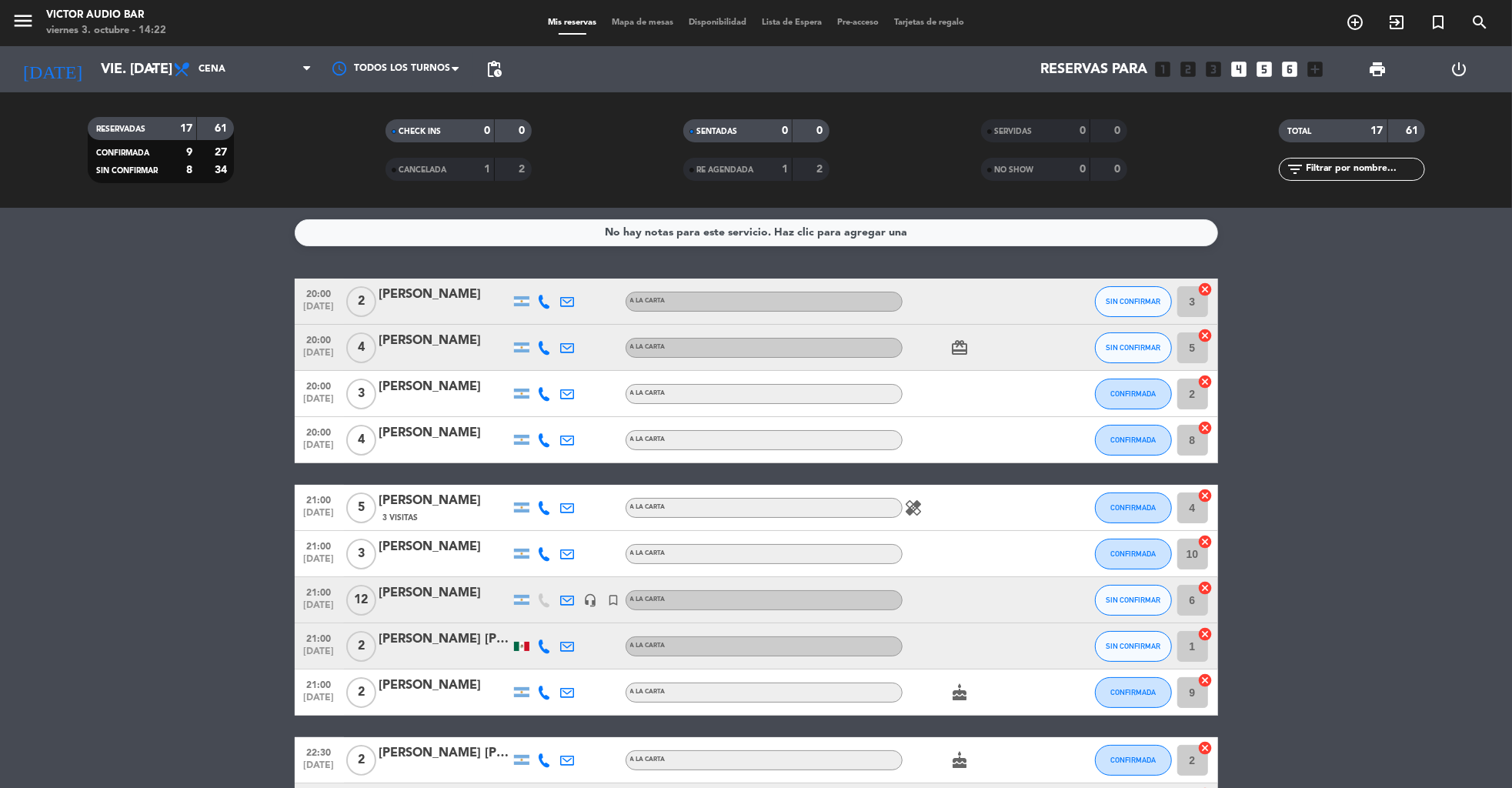
click at [645, 20] on span "Mapa de mesas" at bounding box center [642, 23] width 77 height 9
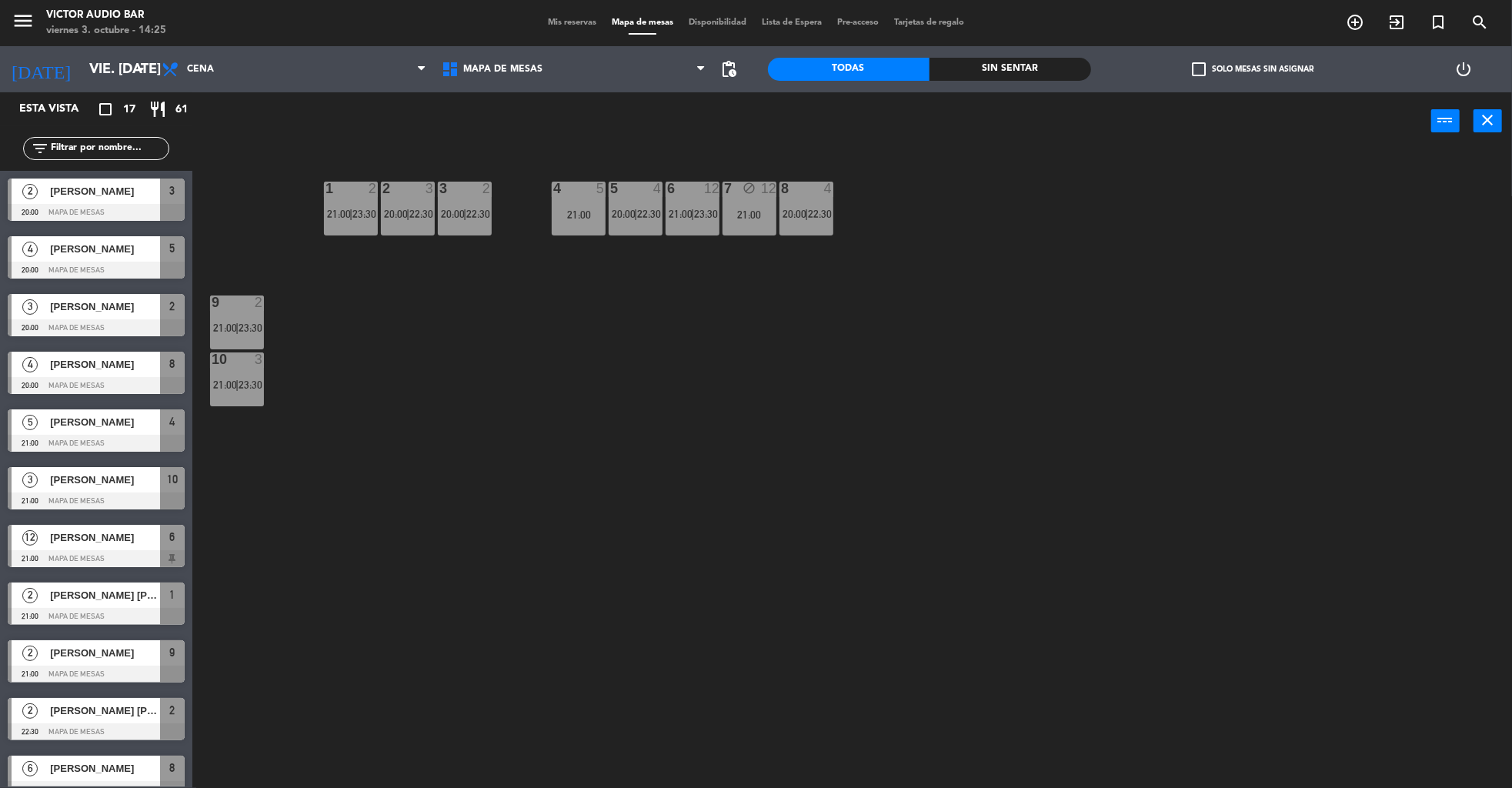
click at [1464, 58] on div "power_settings_new" at bounding box center [1464, 69] width 97 height 46
click at [1460, 70] on icon "power_settings_new" at bounding box center [1463, 69] width 18 height 18
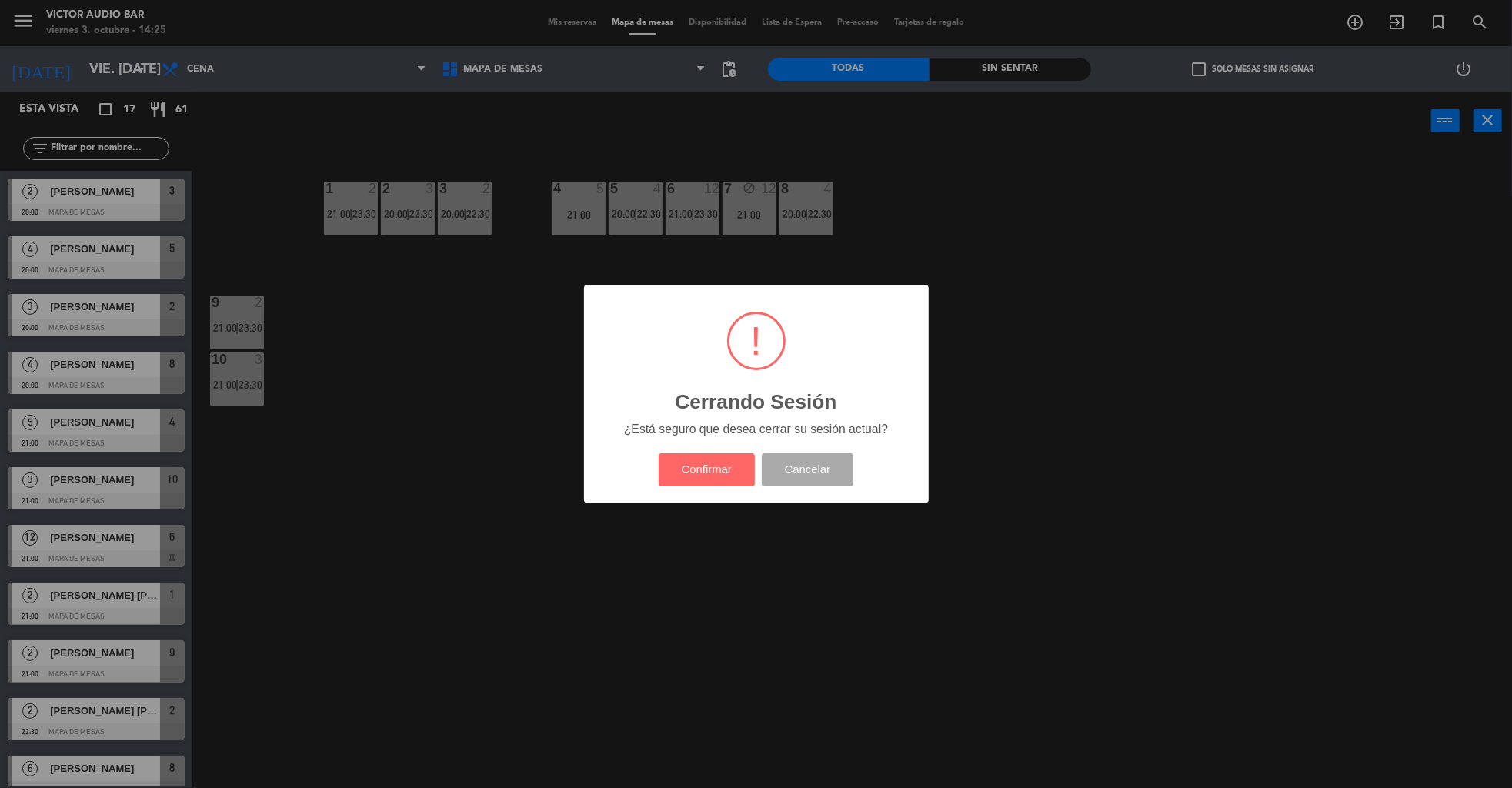
click at [718, 488] on div "Confirmar Cancelar" at bounding box center [755, 469] width 202 height 40
click at [697, 471] on button "Confirmar" at bounding box center [706, 470] width 96 height 33
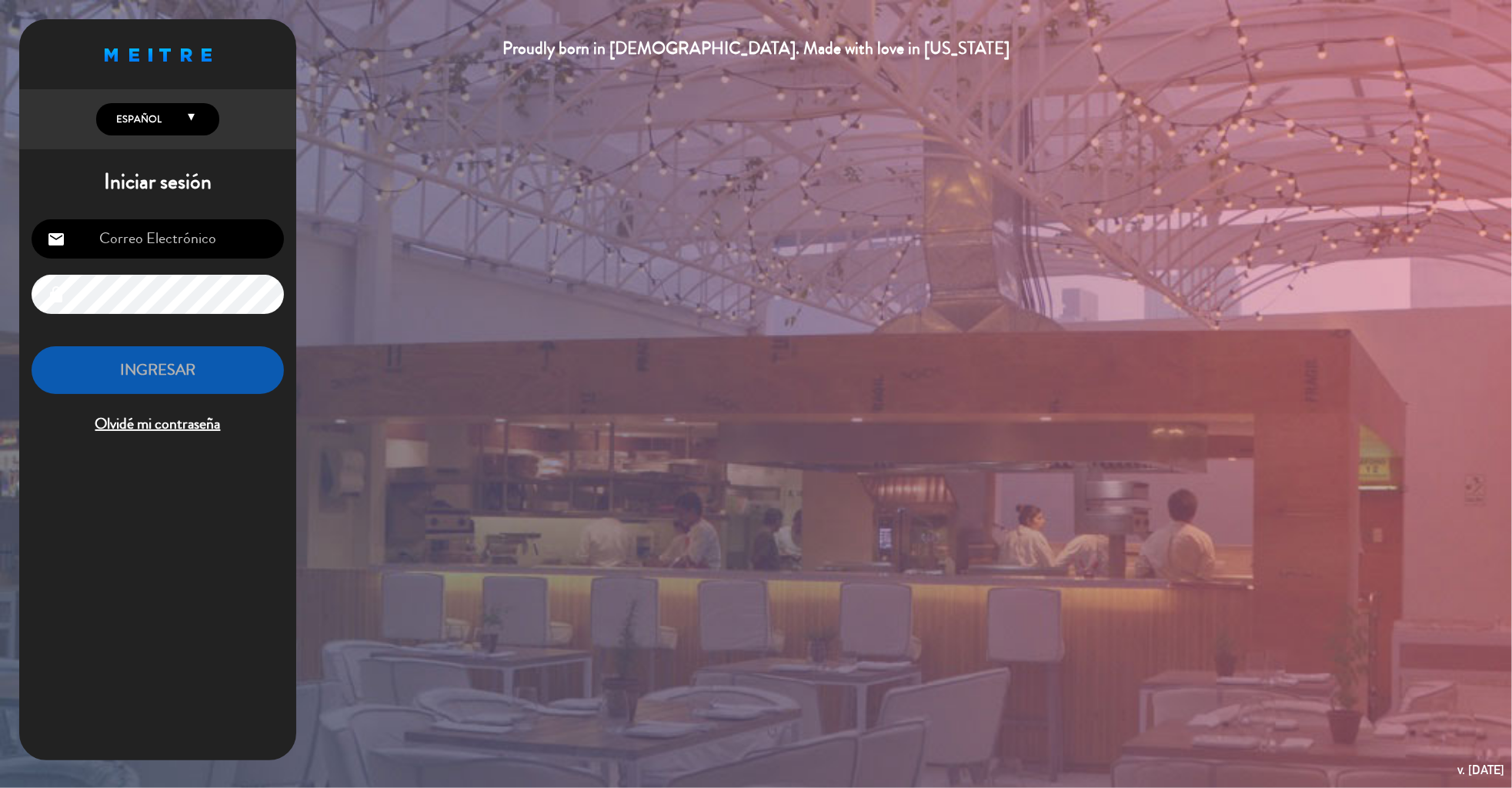
click at [227, 239] on input "email" at bounding box center [158, 239] width 253 height 40
type input "[EMAIL_ADDRESS][DOMAIN_NAME]"
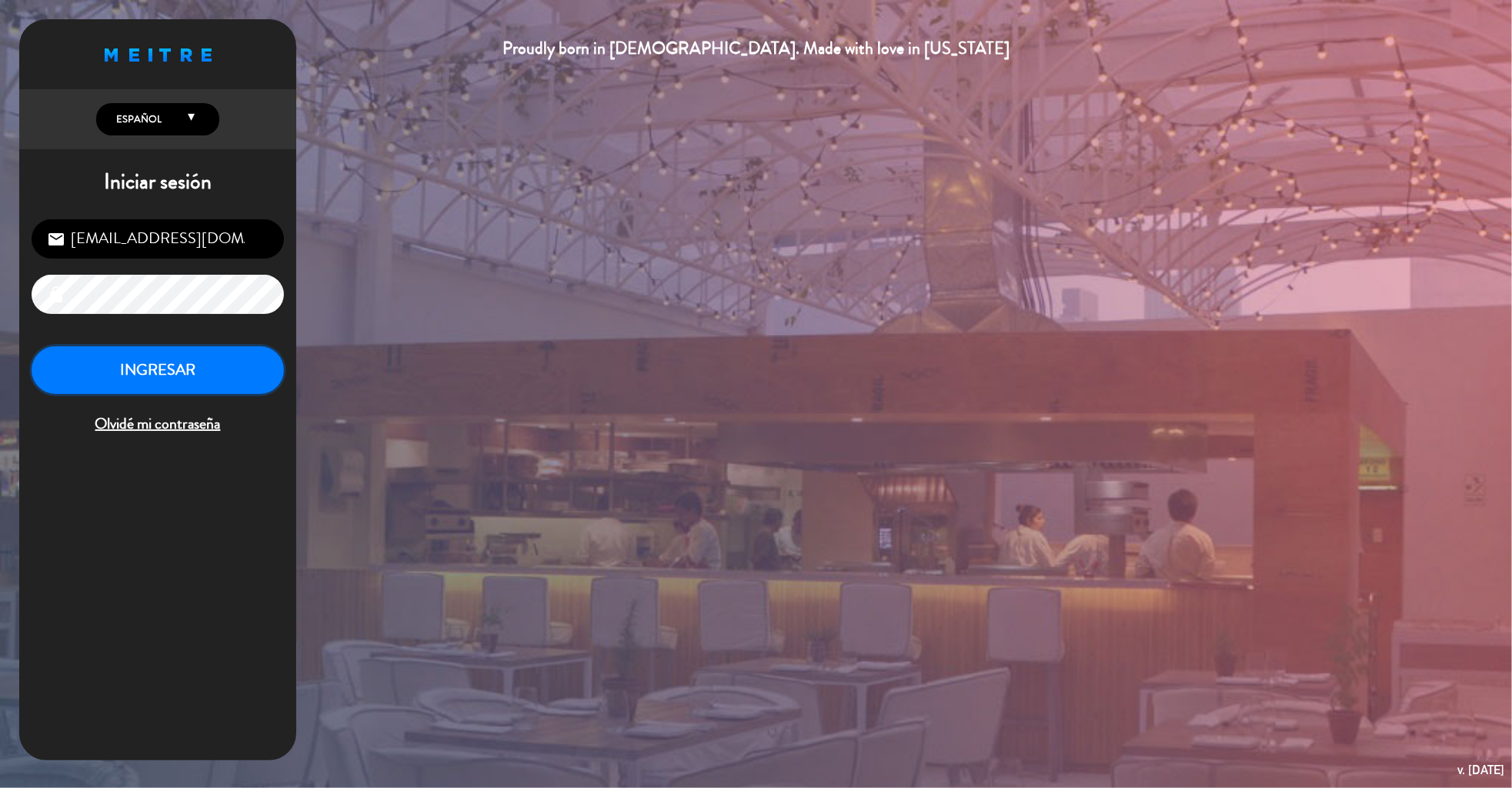
click at [115, 378] on button "INGRESAR" at bounding box center [158, 370] width 253 height 48
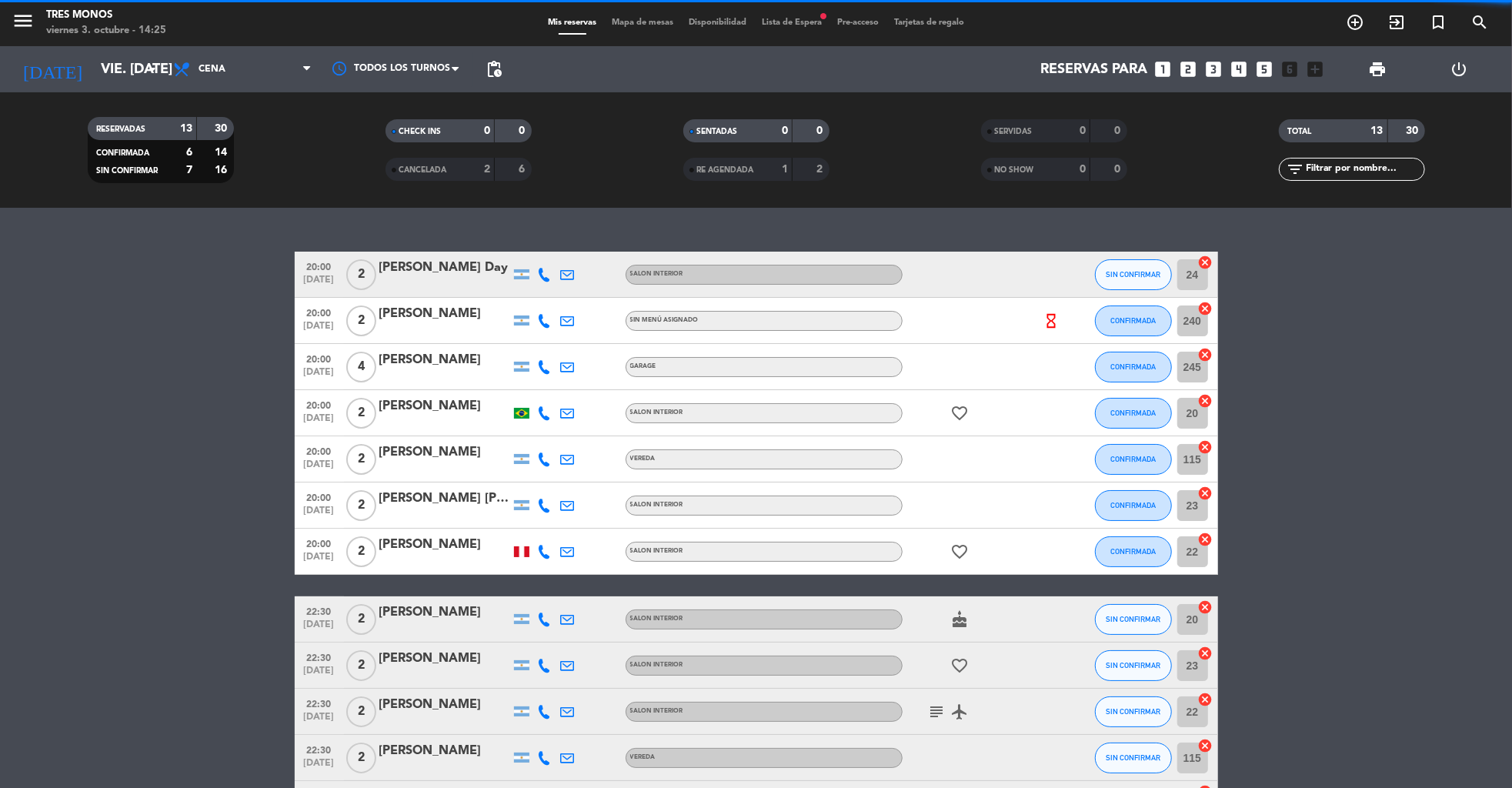
click at [796, 27] on span "Lista de Espera fiber_manual_record" at bounding box center [792, 23] width 76 height 9
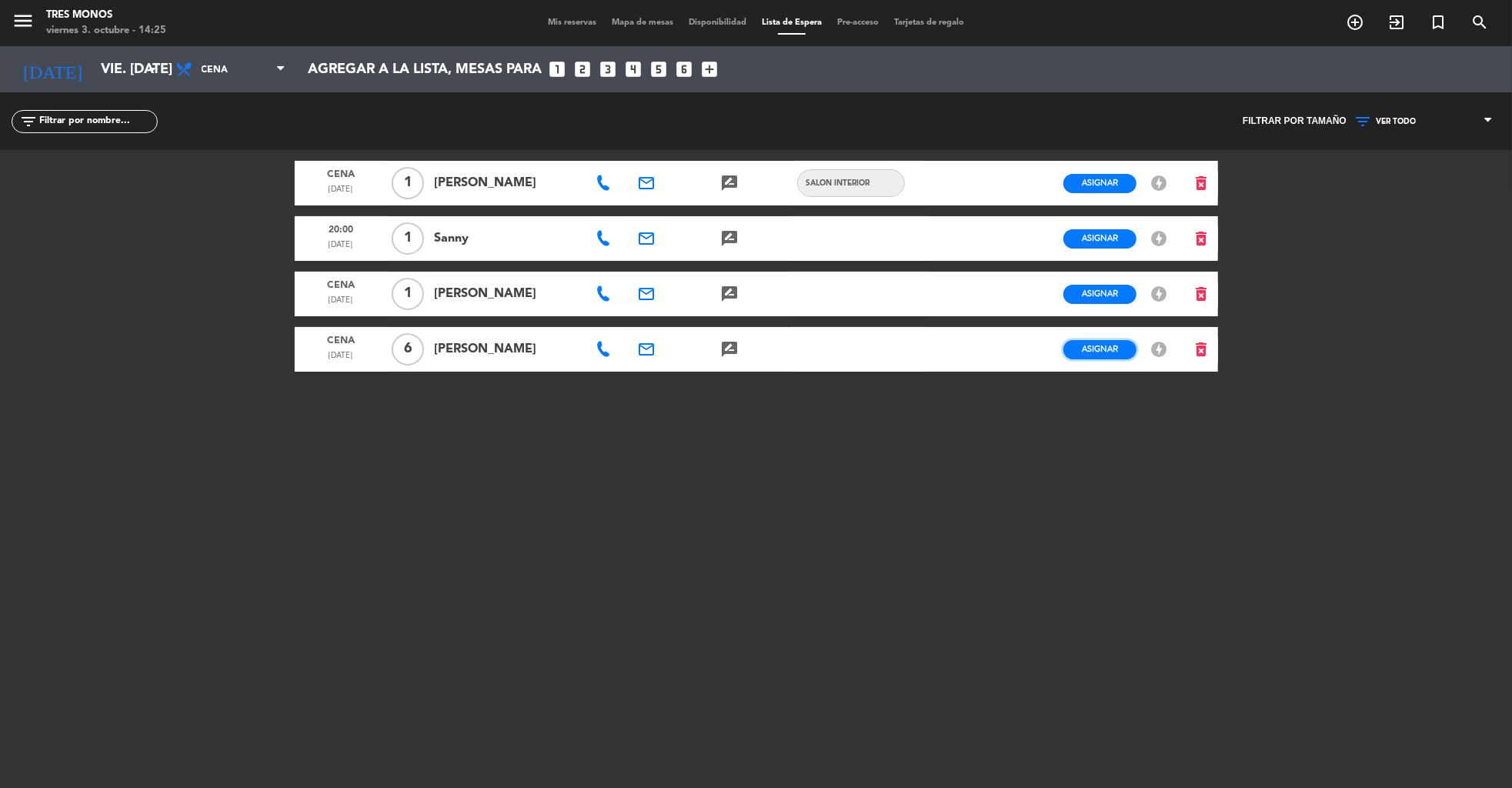
click at [1087, 350] on span "Asignar" at bounding box center [1099, 349] width 36 height 11
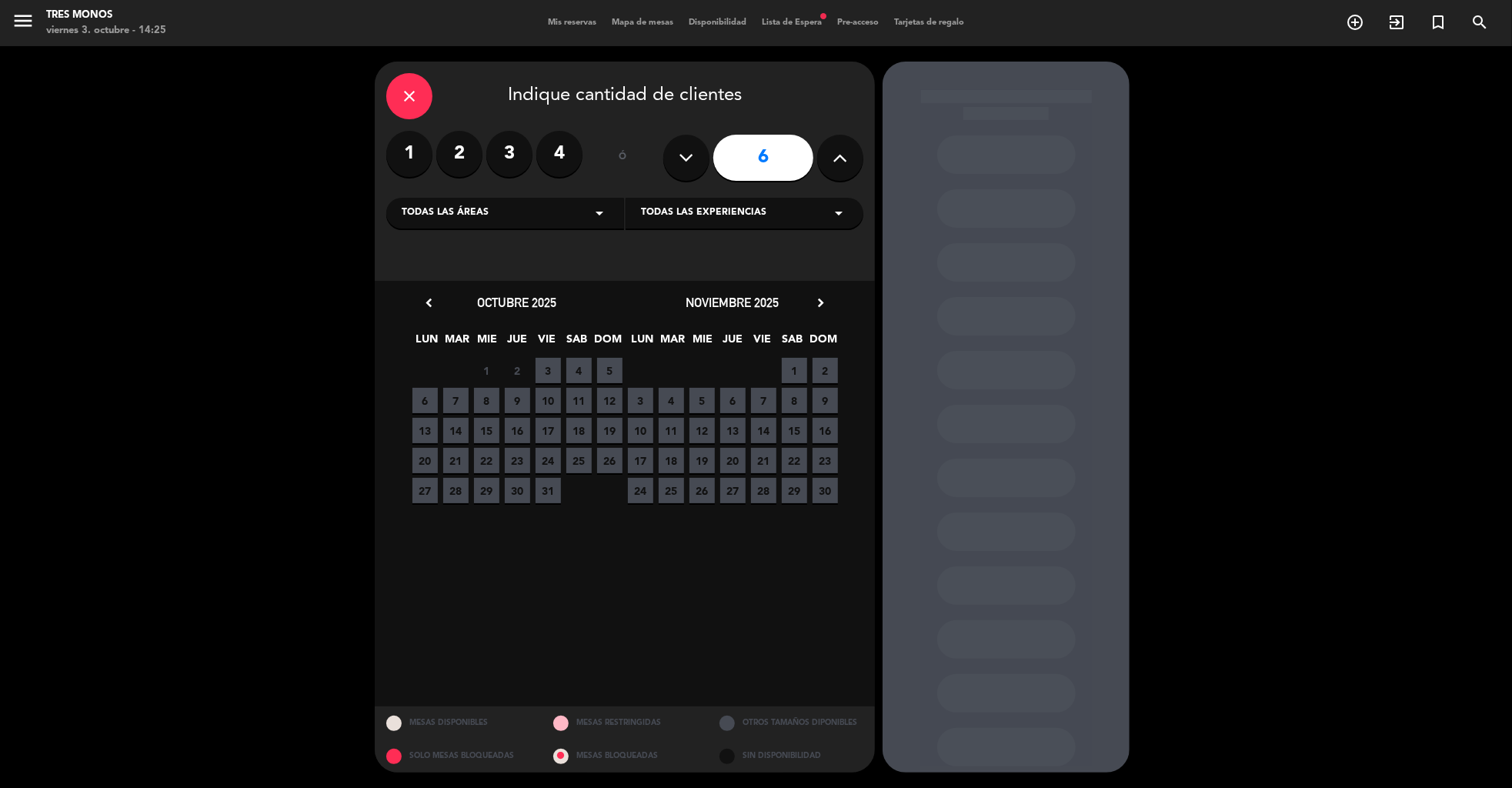
click at [442, 224] on div "Todas las áreas arrow_drop_down" at bounding box center [505, 213] width 238 height 31
click at [426, 257] on div "Garage" at bounding box center [504, 251] width 207 height 15
click at [716, 217] on span "Todas las experiencias" at bounding box center [703, 212] width 125 height 15
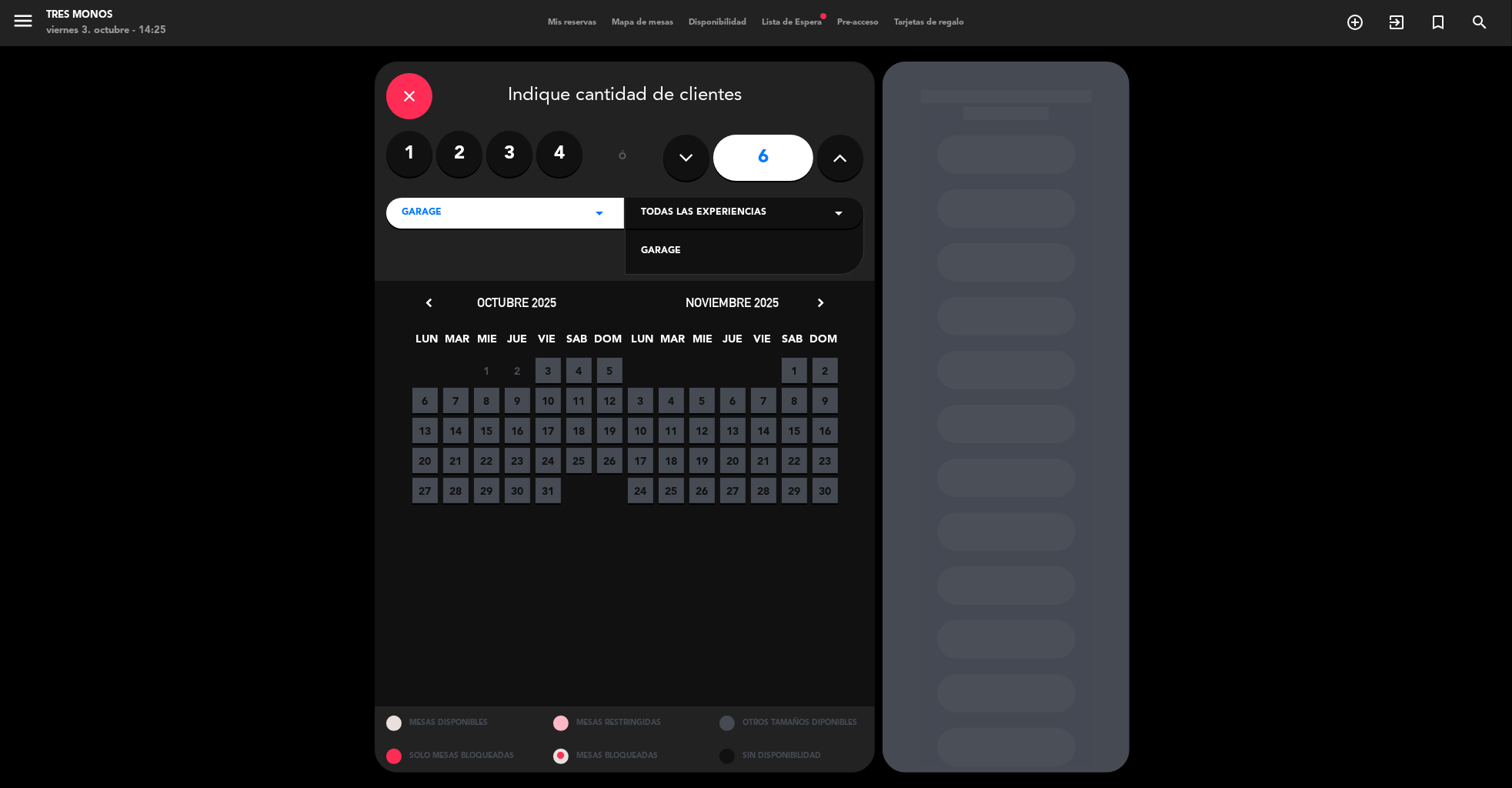
click at [665, 245] on div "GARAGE" at bounding box center [744, 251] width 207 height 15
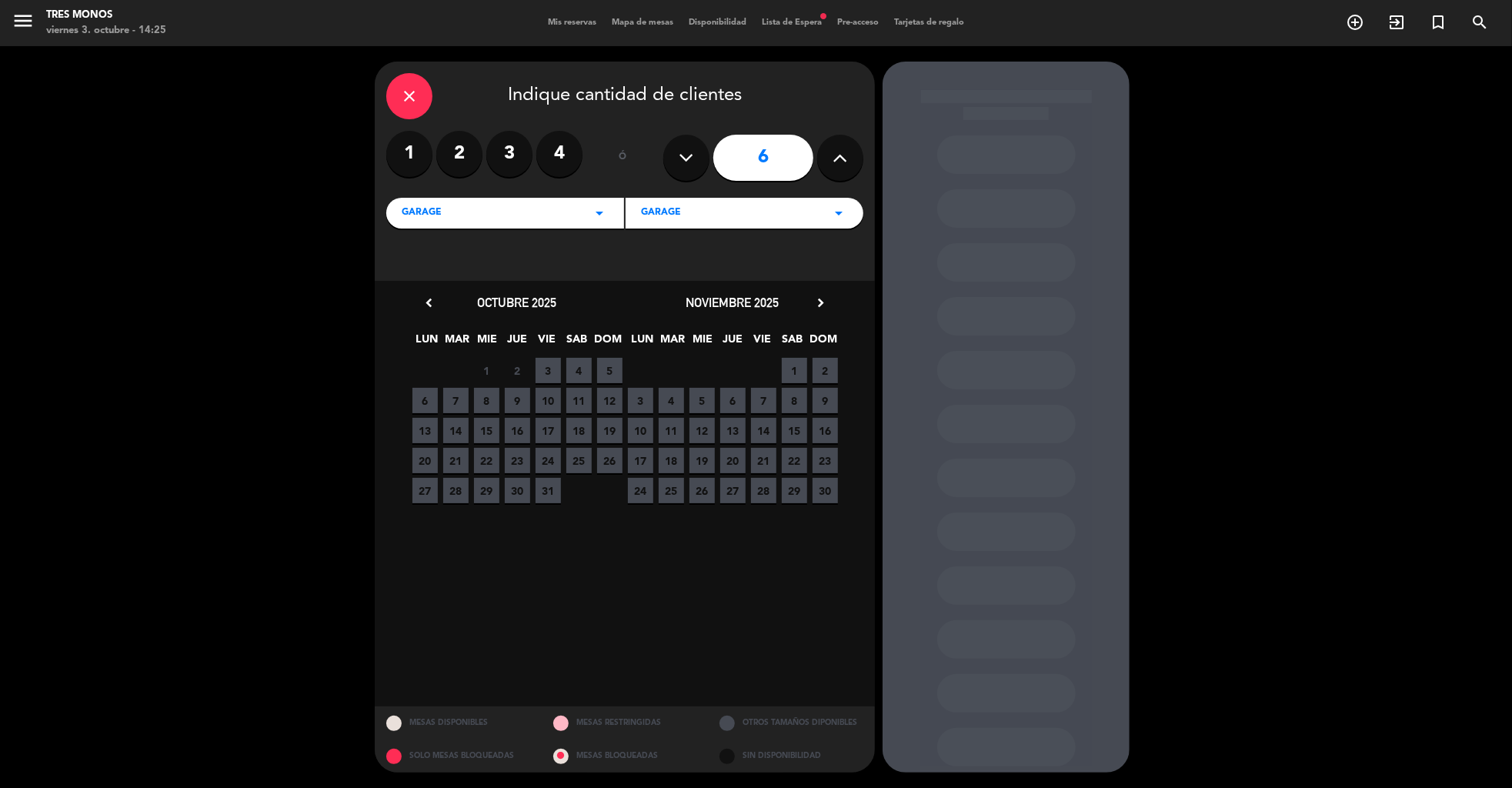
click at [548, 369] on span "3" at bounding box center [547, 370] width 26 height 26
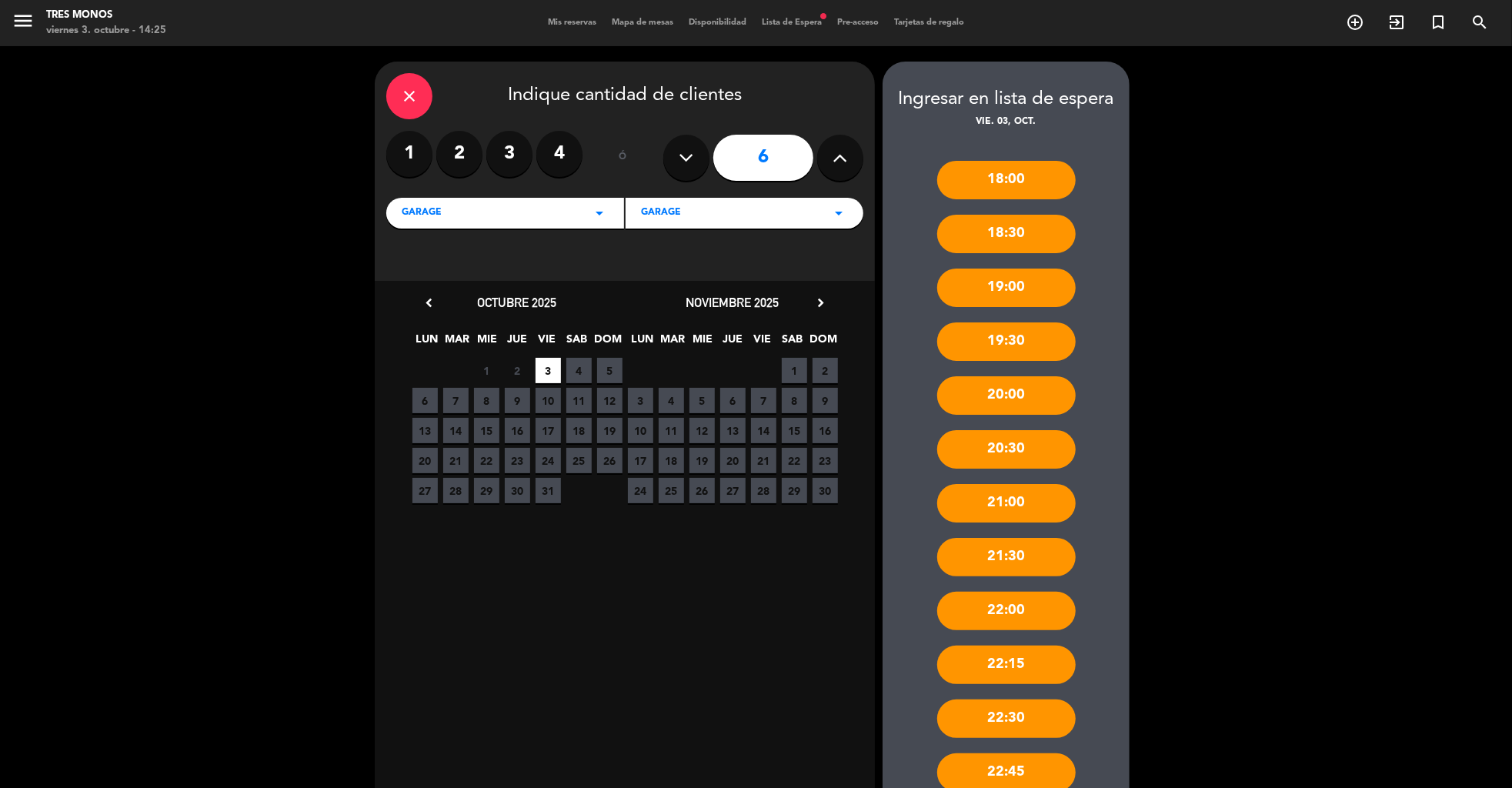
scroll to position [261, 0]
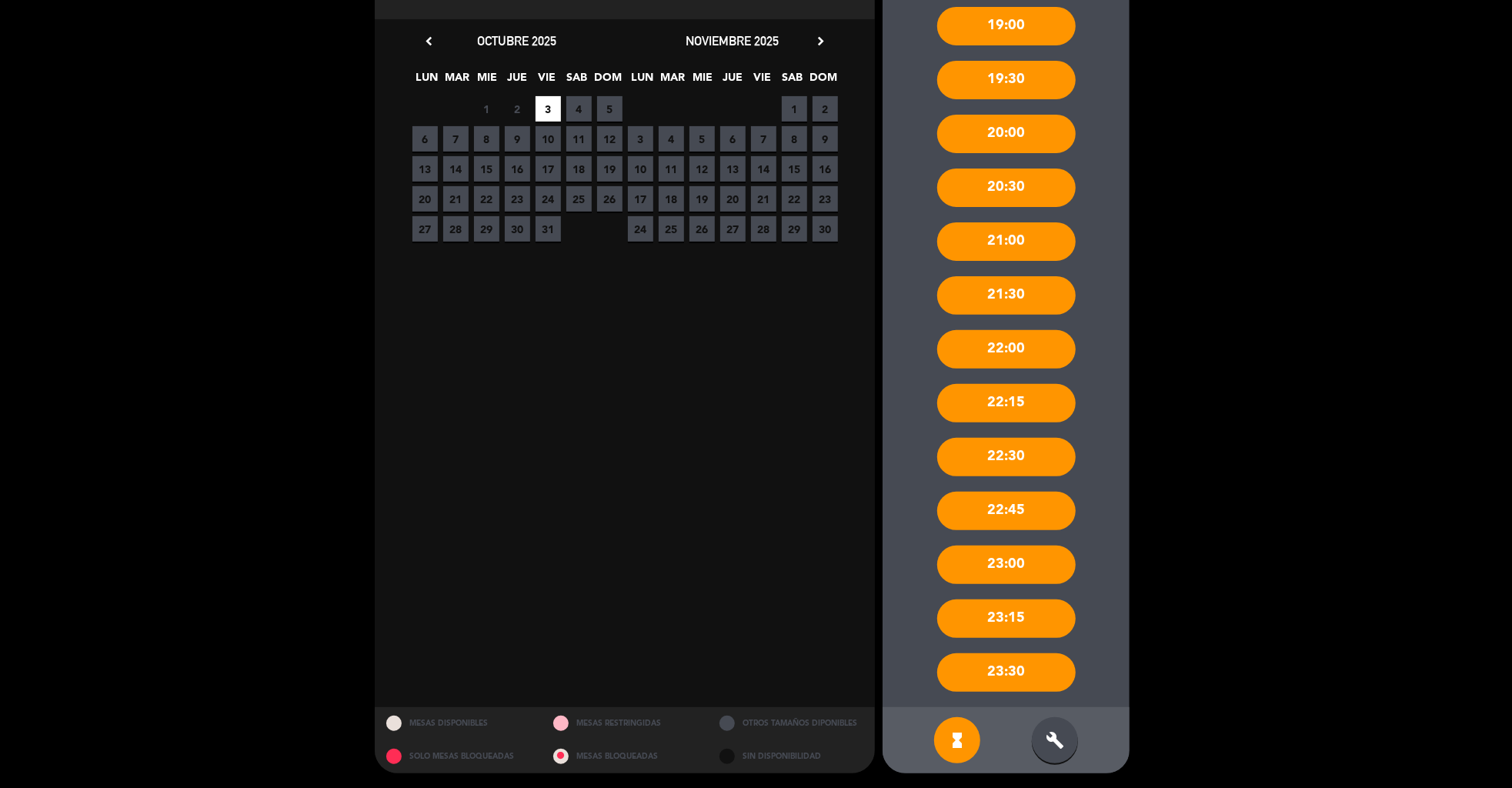
click at [1054, 759] on div "build" at bounding box center [1054, 740] width 46 height 46
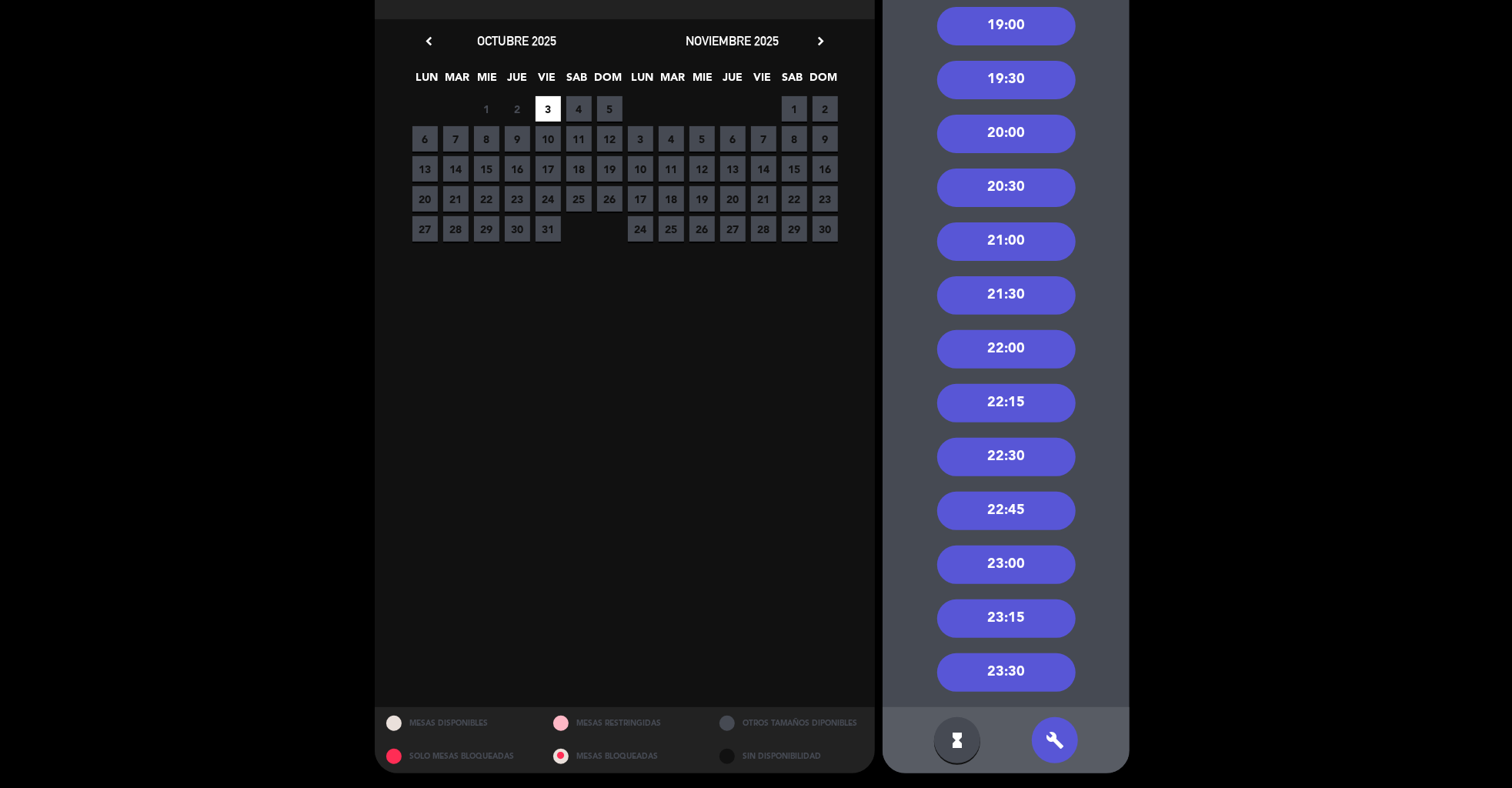
click at [1004, 453] on div "22:30" at bounding box center [1006, 457] width 138 height 39
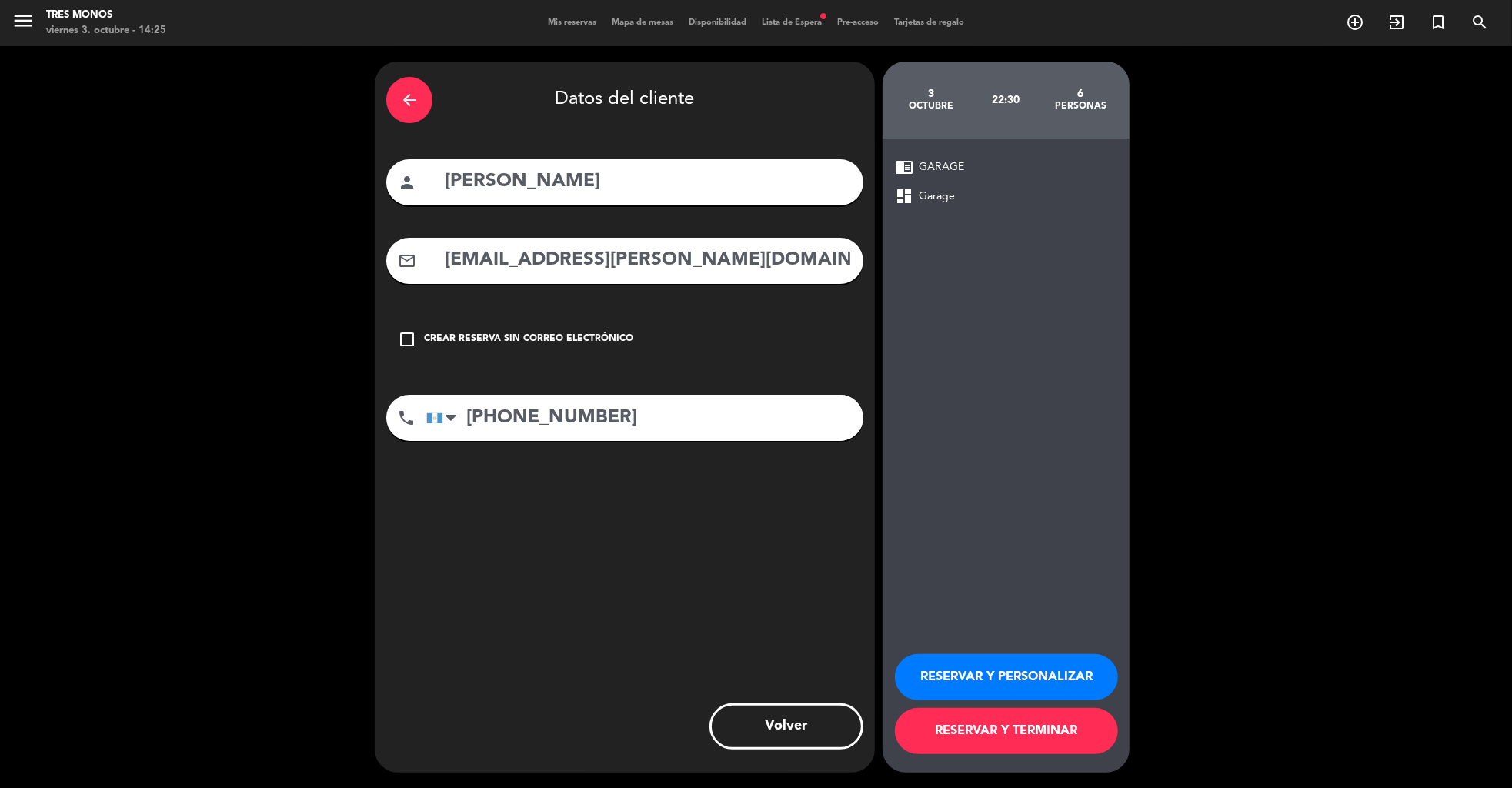
click at [1008, 725] on button "RESERVAR Y TERMINAR" at bounding box center [1006, 731] width 223 height 46
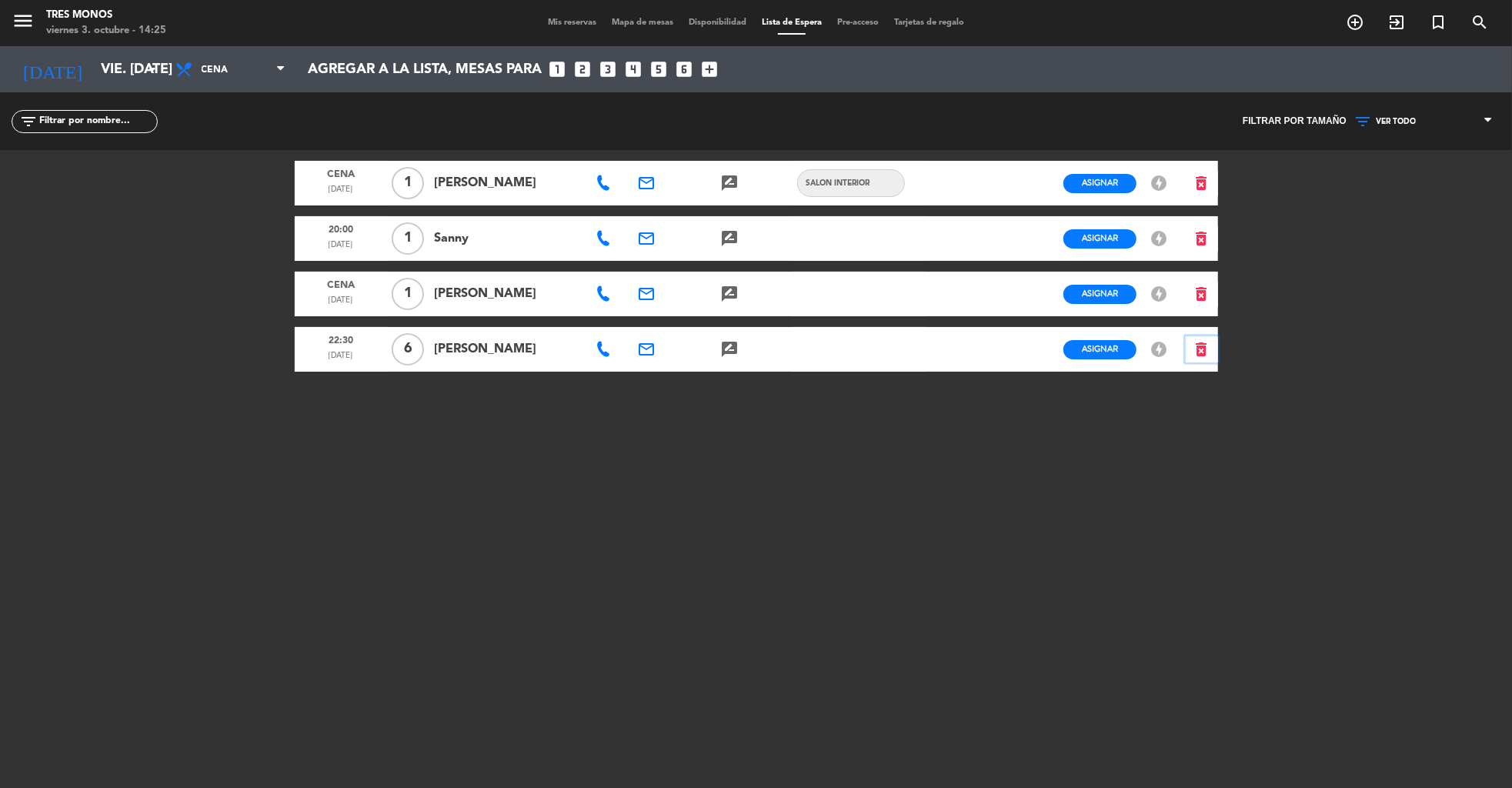
click at [1202, 348] on icon "delete_forever" at bounding box center [1201, 349] width 18 height 18
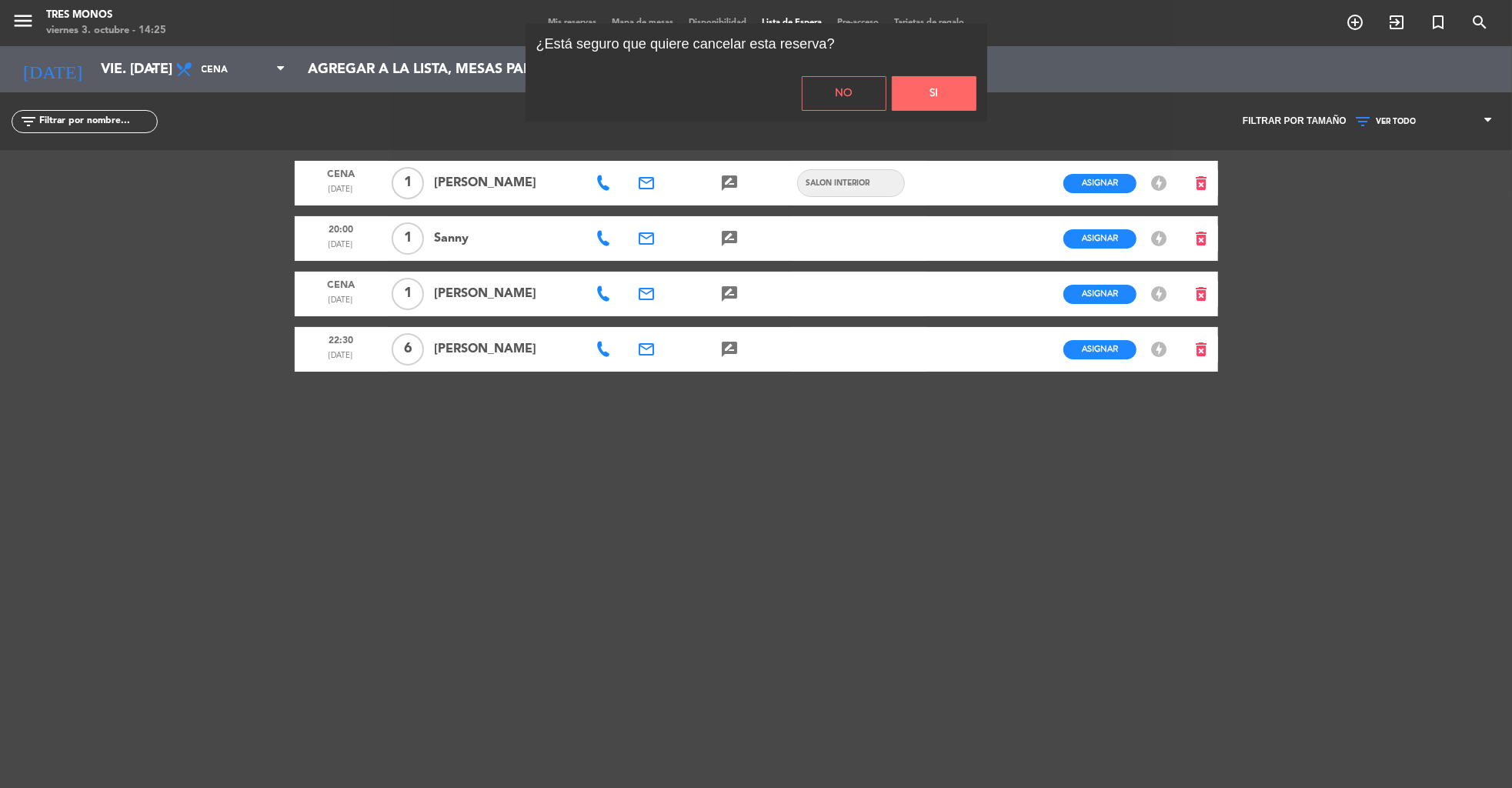
click at [933, 86] on button "Si" at bounding box center [934, 93] width 84 height 34
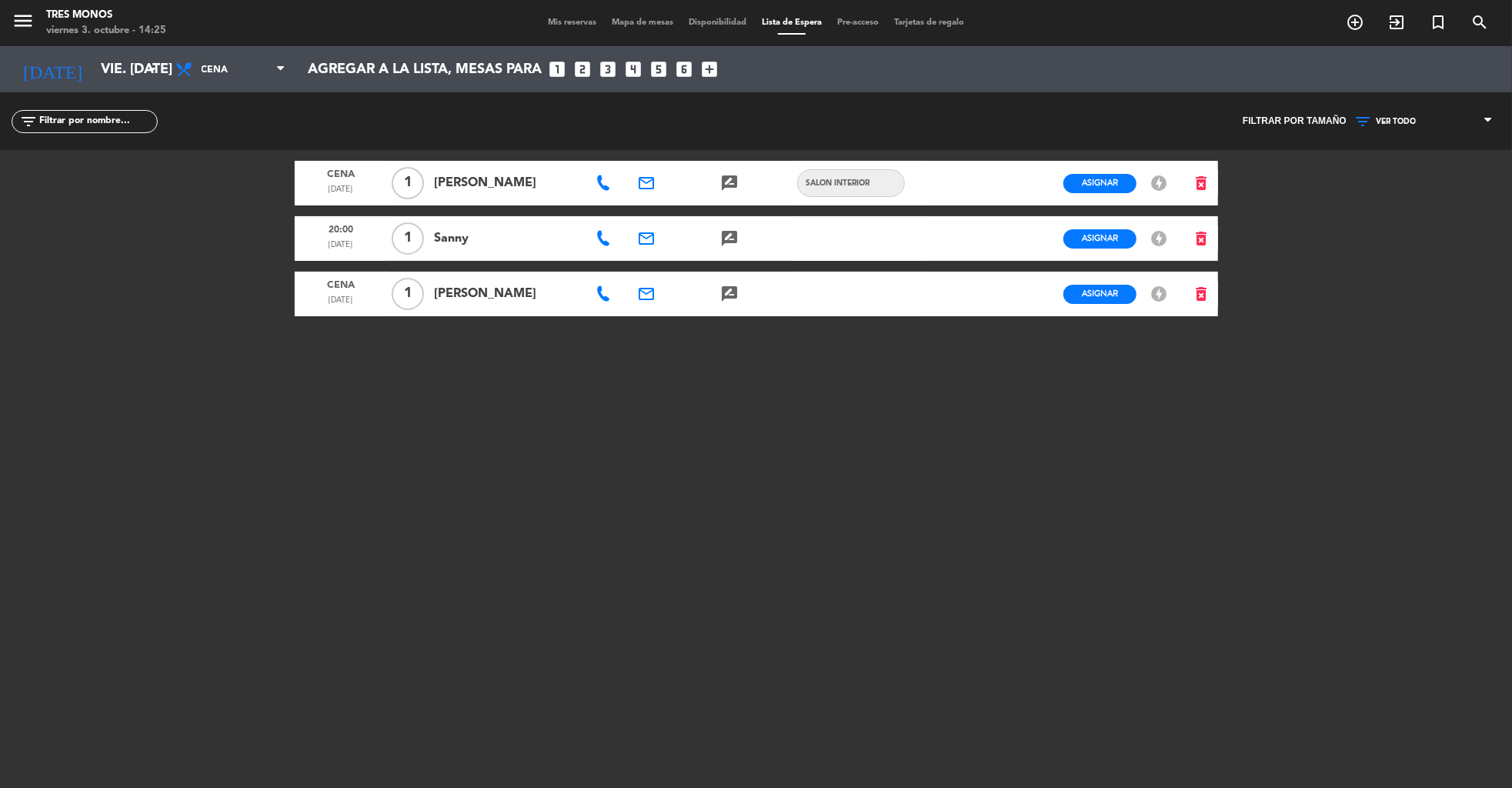
click at [560, 18] on span "Mis reservas" at bounding box center [572, 23] width 64 height 9
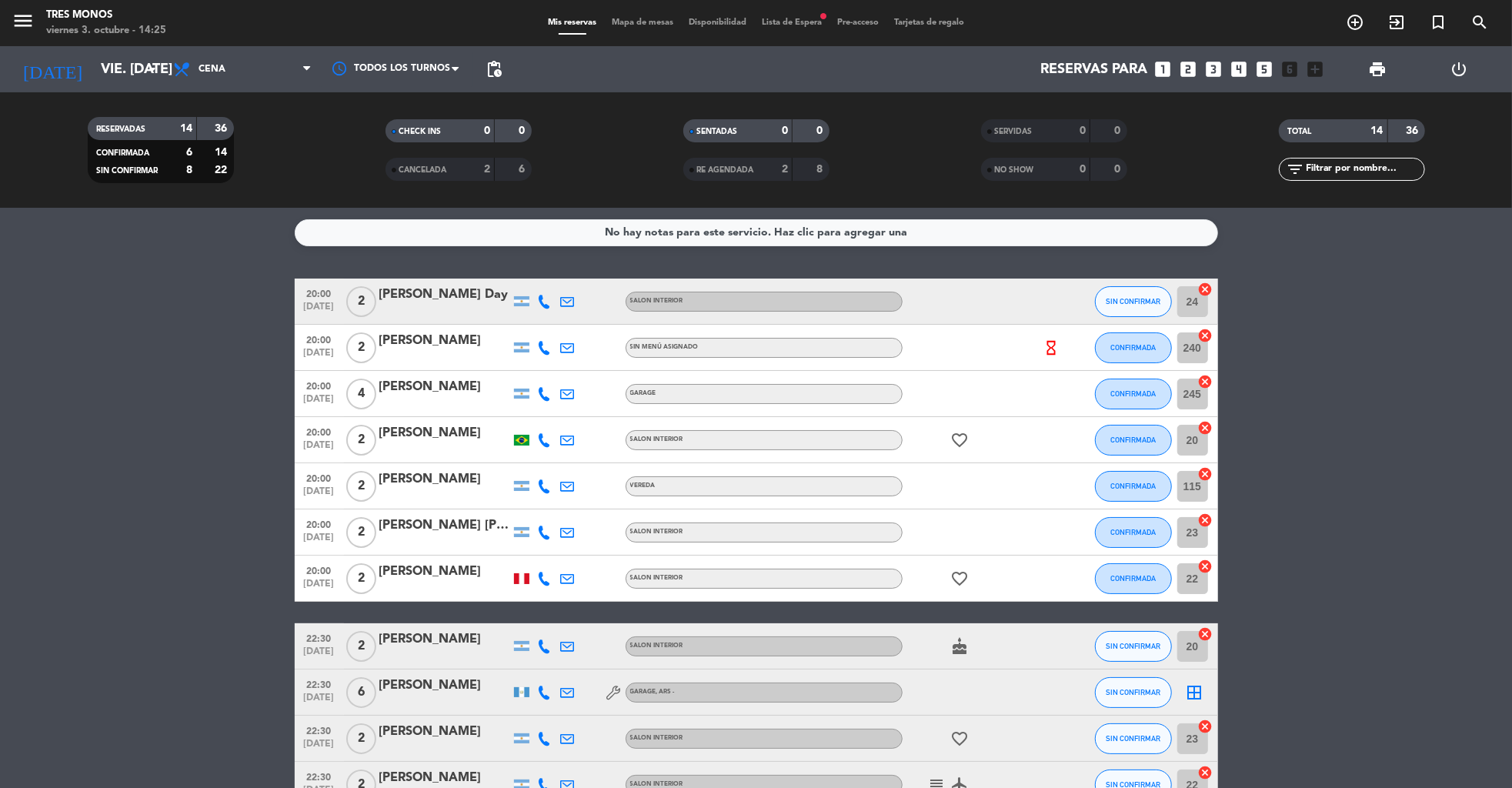
scroll to position [235, 0]
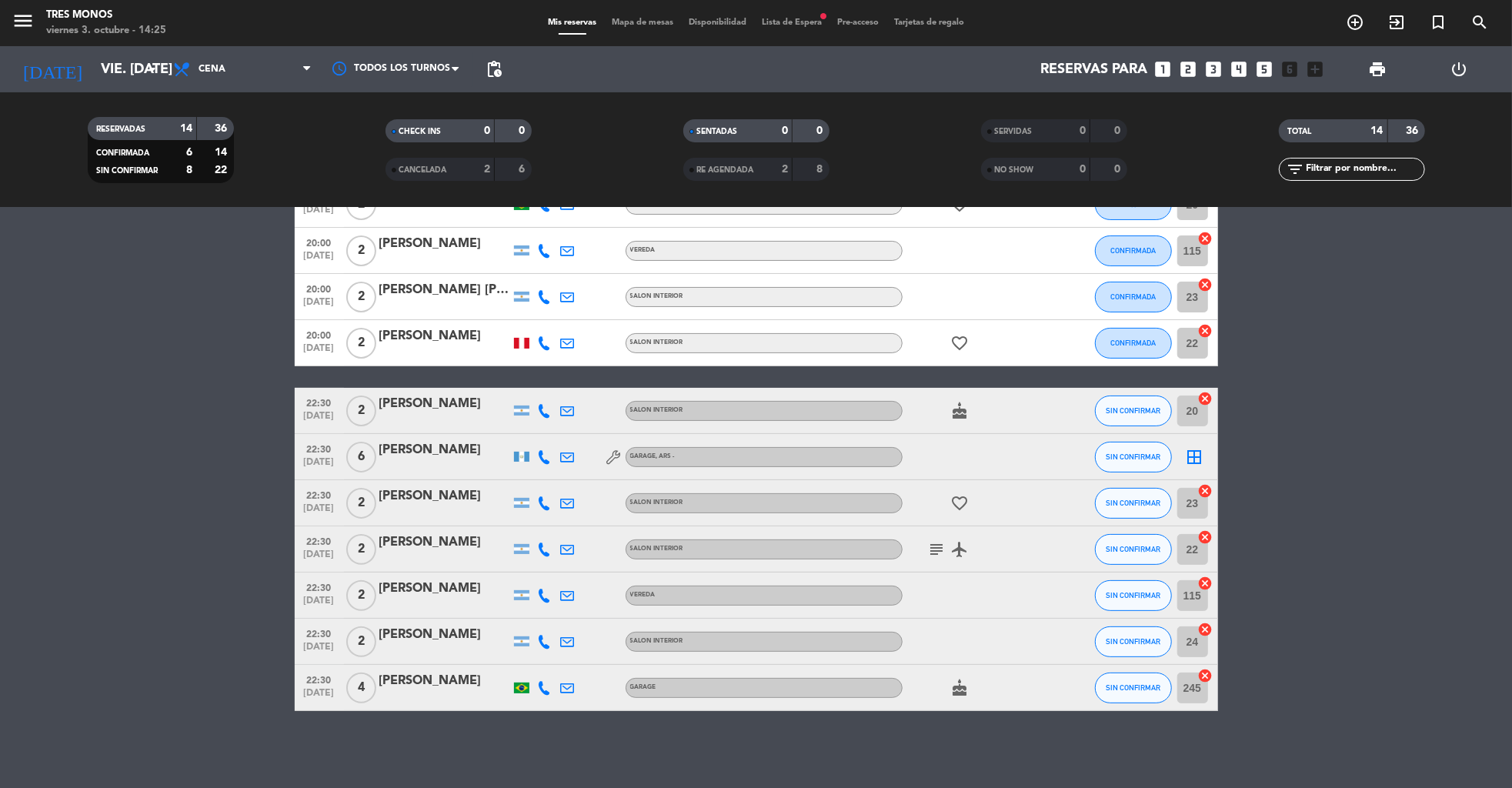
click at [1196, 460] on icon "border_all" at bounding box center [1194, 457] width 18 height 18
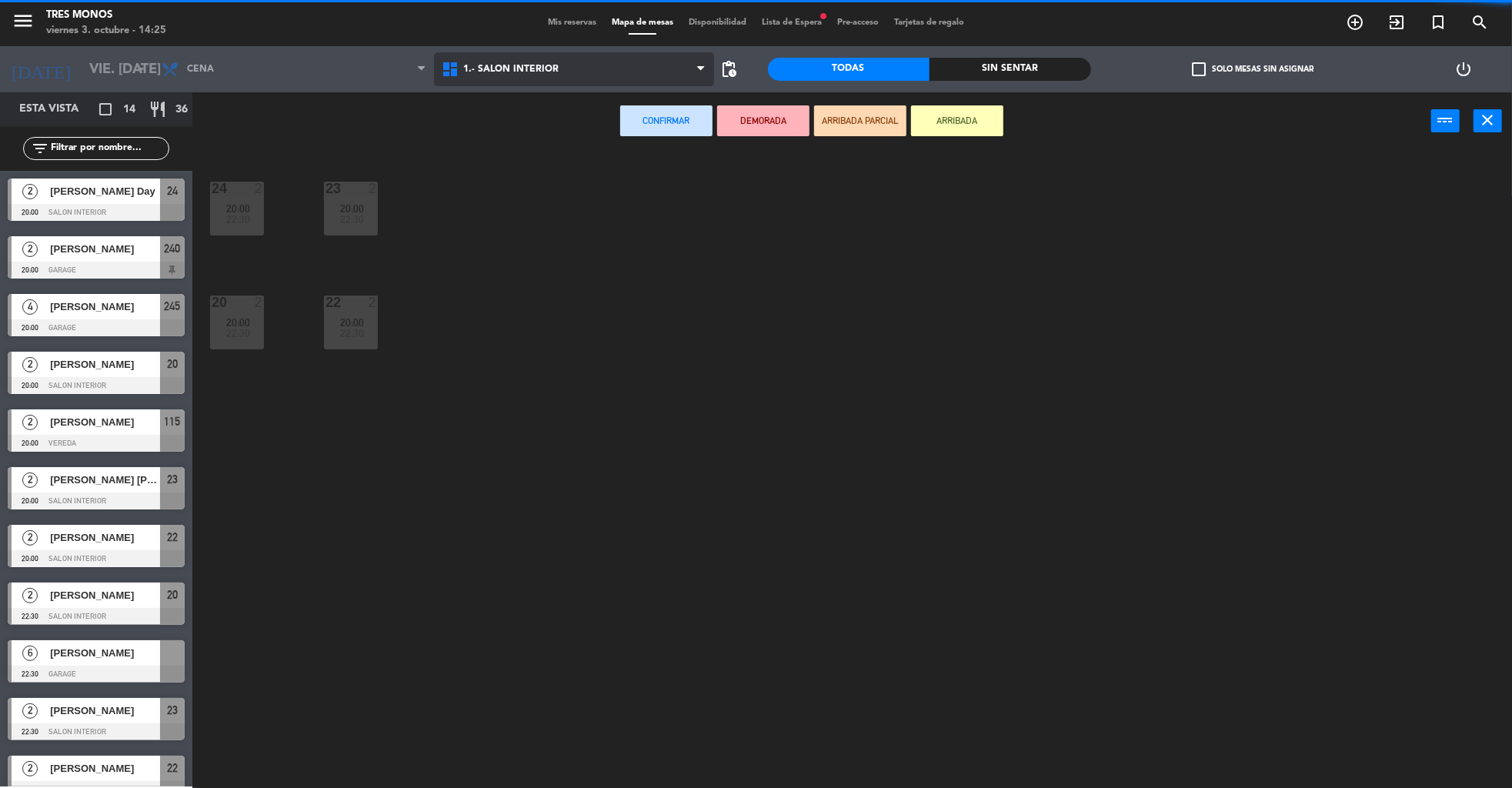
click at [590, 64] on span "1.- Salon Interior" at bounding box center [574, 69] width 280 height 33
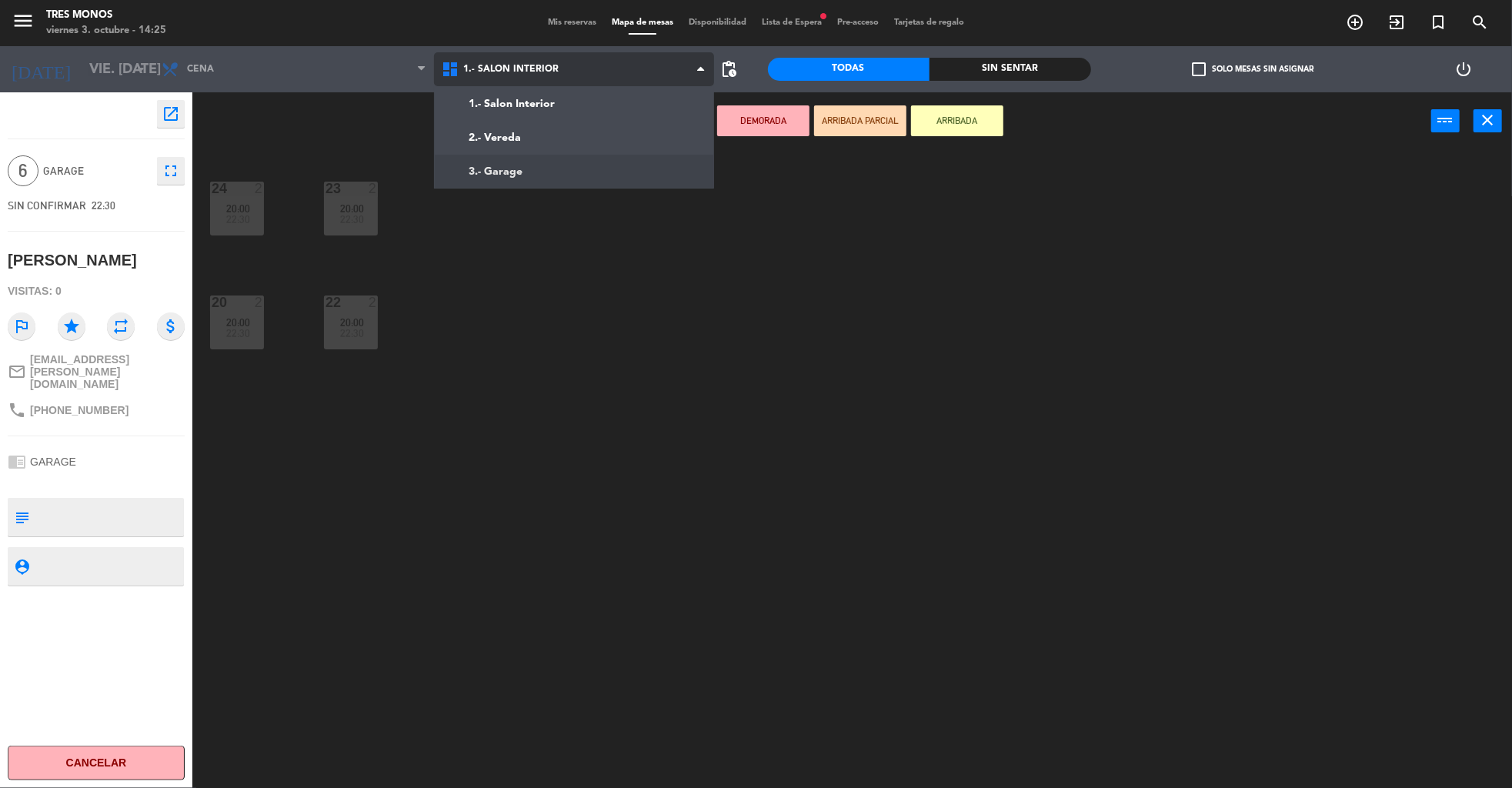
click at [489, 176] on ng-component "menu Tres Monos viernes 3. octubre - 14:25 Mis reservas Mapa de mesas Disponibi…" at bounding box center [756, 396] width 1512 height 792
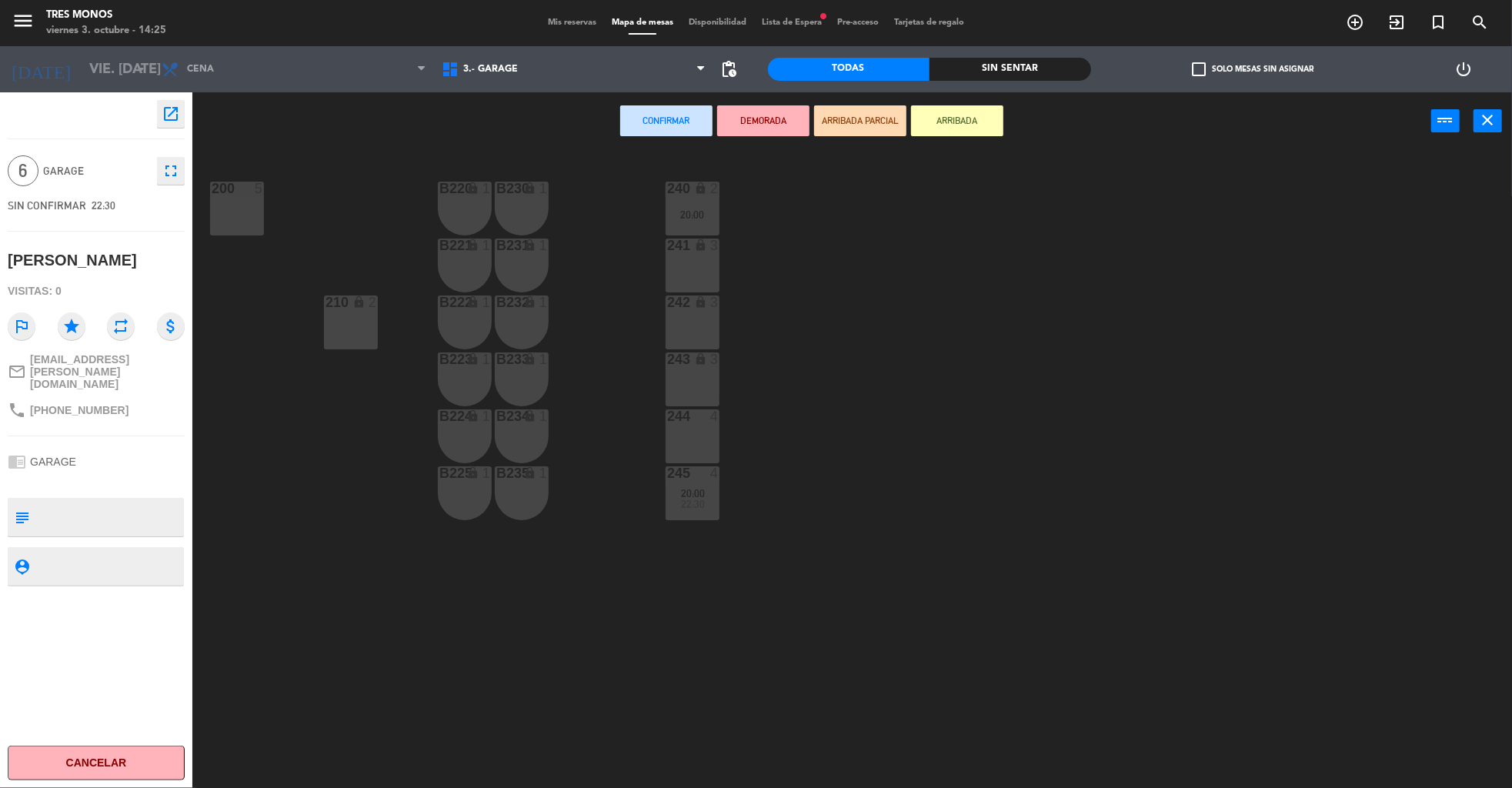
click at [700, 318] on div "242 lock 3" at bounding box center [692, 322] width 54 height 54
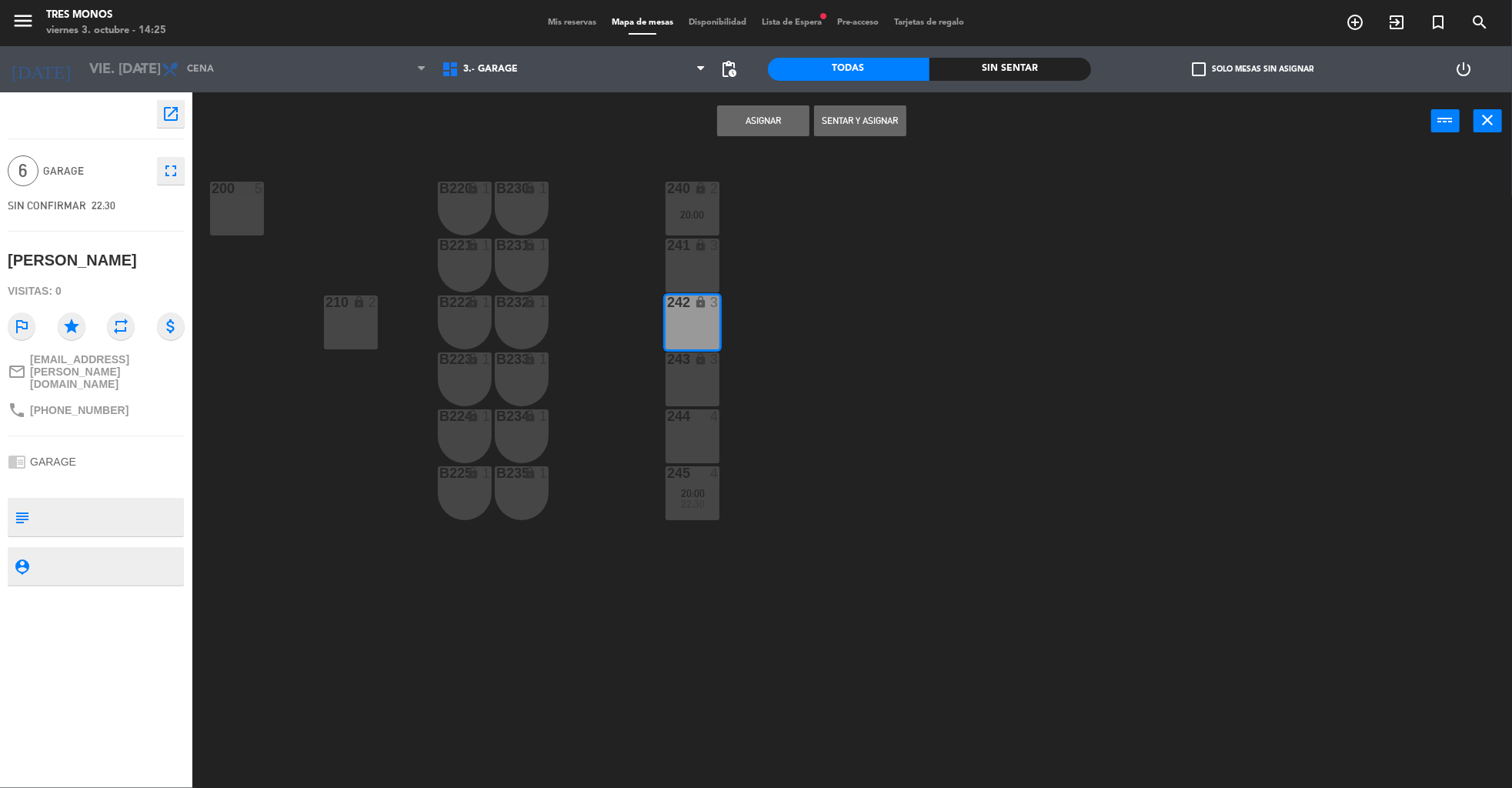
click at [694, 370] on div "243 lock 3" at bounding box center [692, 379] width 54 height 54
click at [743, 131] on button "Asignar" at bounding box center [763, 121] width 92 height 31
